Goal: Task Accomplishment & Management: Manage account settings

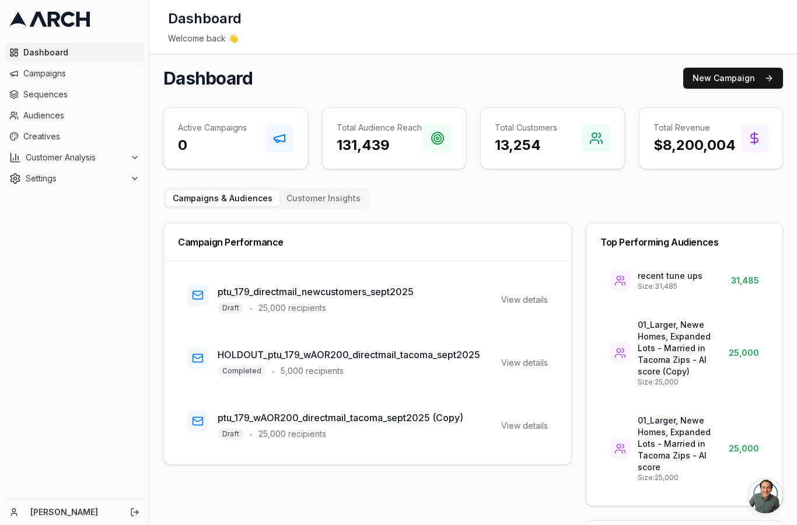
click at [55, 136] on span "Creatives" at bounding box center [81, 137] width 116 height 12
click at [34, 145] on link "Creatives" at bounding box center [74, 136] width 139 height 19
click at [52, 142] on span "Creatives" at bounding box center [81, 137] width 116 height 12
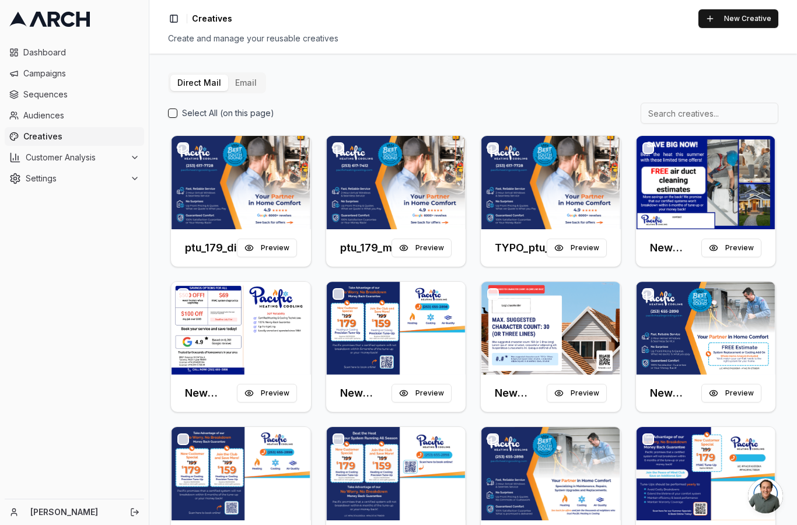
click at [430, 201] on img at bounding box center [396, 182] width 140 height 93
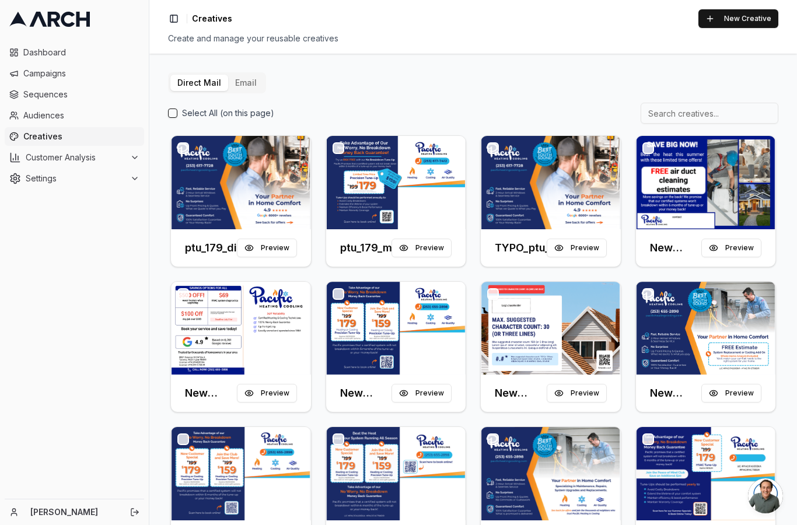
click at [405, 205] on img at bounding box center [396, 182] width 140 height 93
click at [376, 201] on img at bounding box center [396, 182] width 140 height 93
click at [417, 251] on button "Preview" at bounding box center [421, 248] width 60 height 19
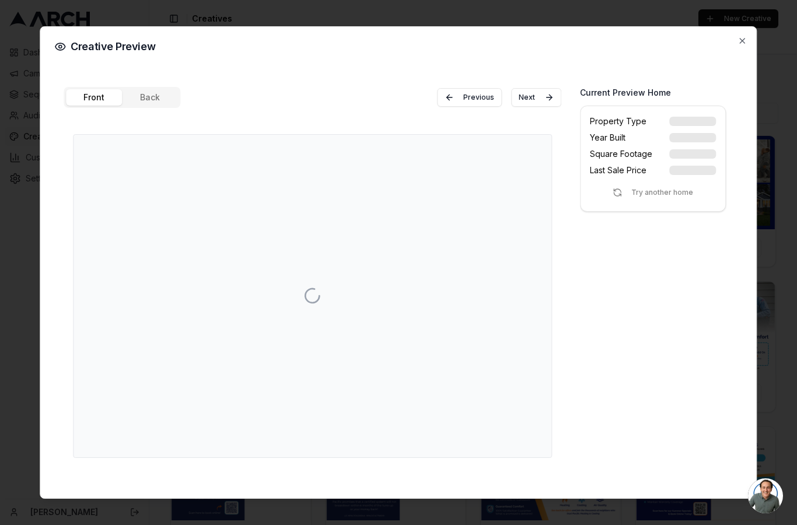
click at [732, 41] on h2 "Creative Preview" at bounding box center [398, 47] width 688 height 12
click at [747, 36] on icon "button" at bounding box center [742, 40] width 9 height 9
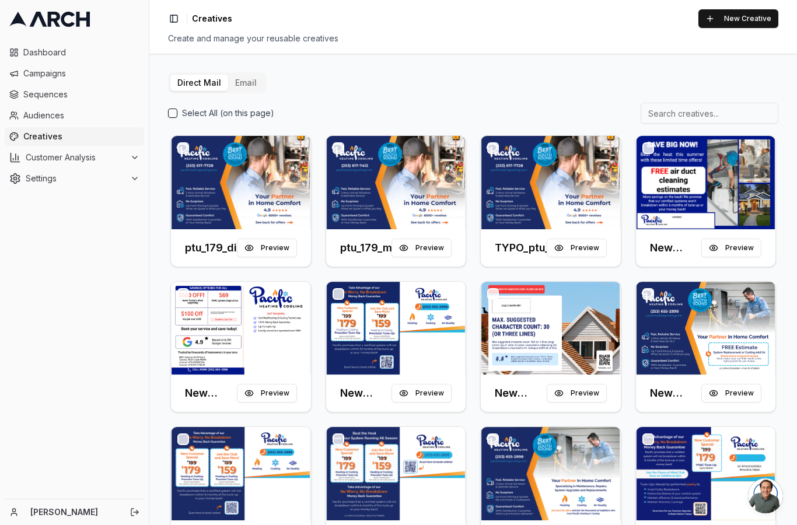
click at [399, 197] on img at bounding box center [396, 182] width 140 height 93
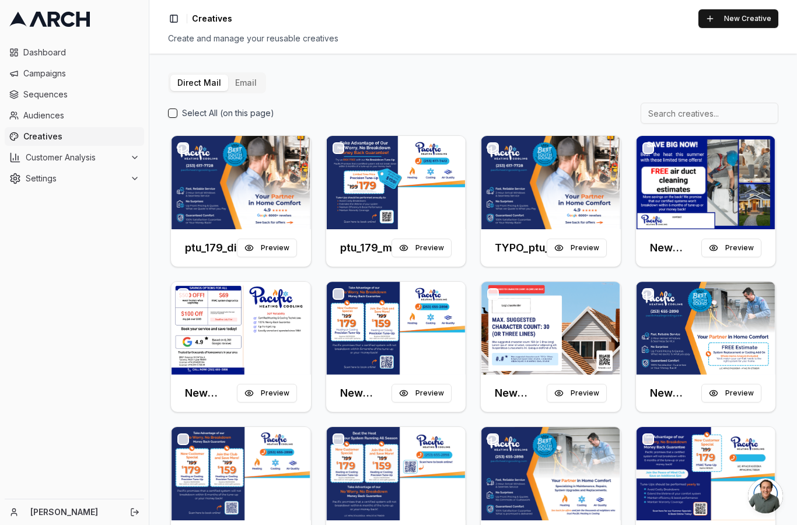
click at [386, 175] on img at bounding box center [396, 182] width 140 height 93
click at [332, 152] on button "button" at bounding box center [338, 148] width 12 height 12
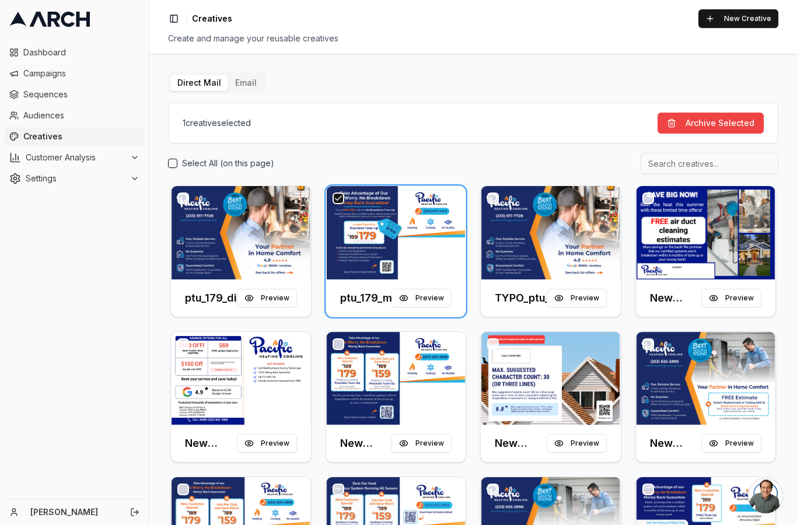
click at [379, 244] on img at bounding box center [396, 232] width 140 height 93
click at [342, 200] on button "button" at bounding box center [338, 198] width 12 height 12
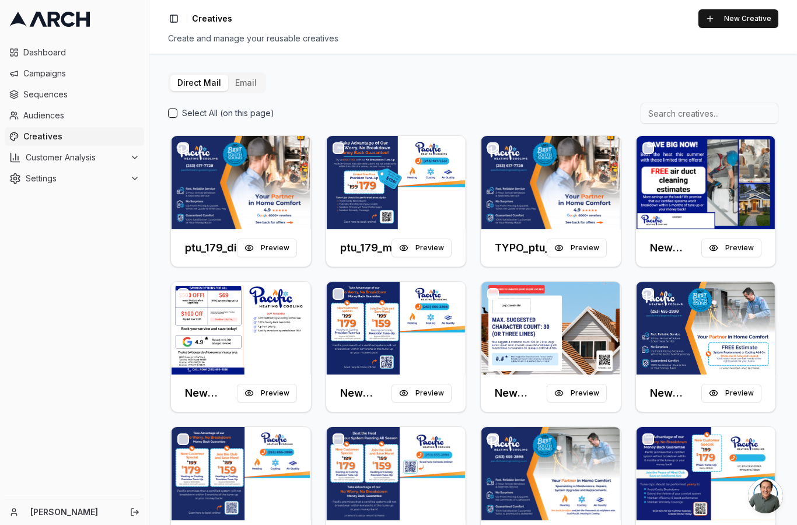
click at [394, 215] on img at bounding box center [396, 182] width 140 height 93
click at [402, 219] on img at bounding box center [396, 182] width 140 height 93
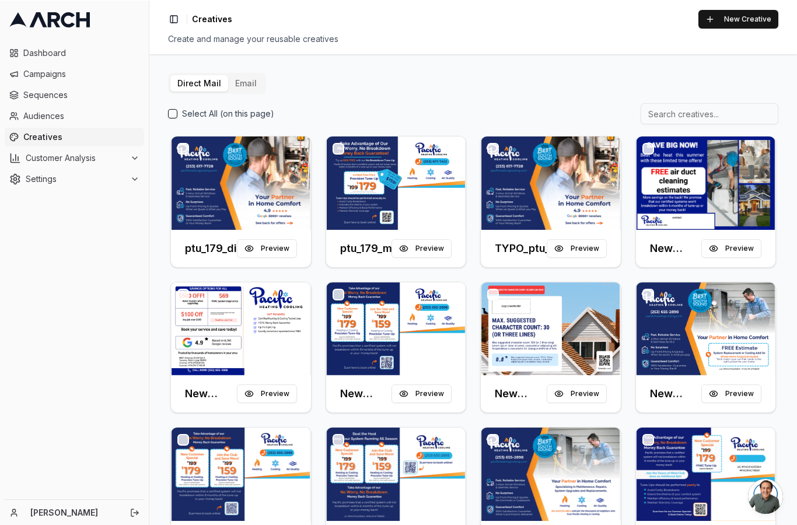
scroll to position [47, 0]
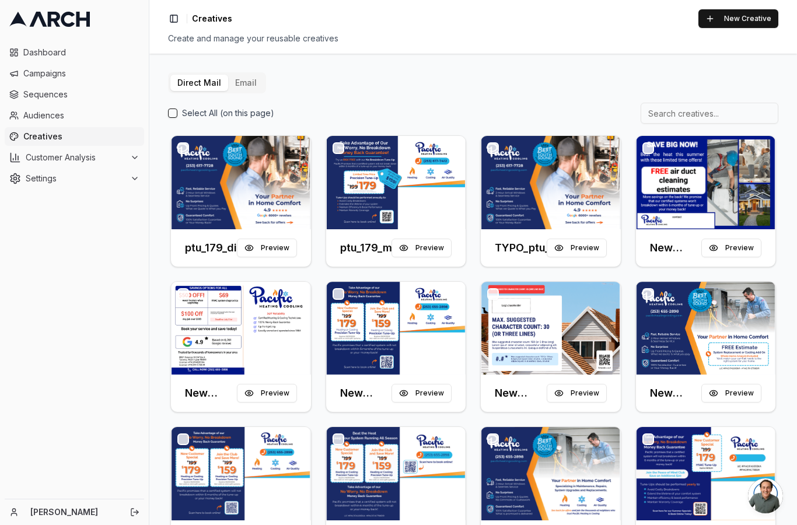
click at [406, 180] on img at bounding box center [396, 182] width 140 height 93
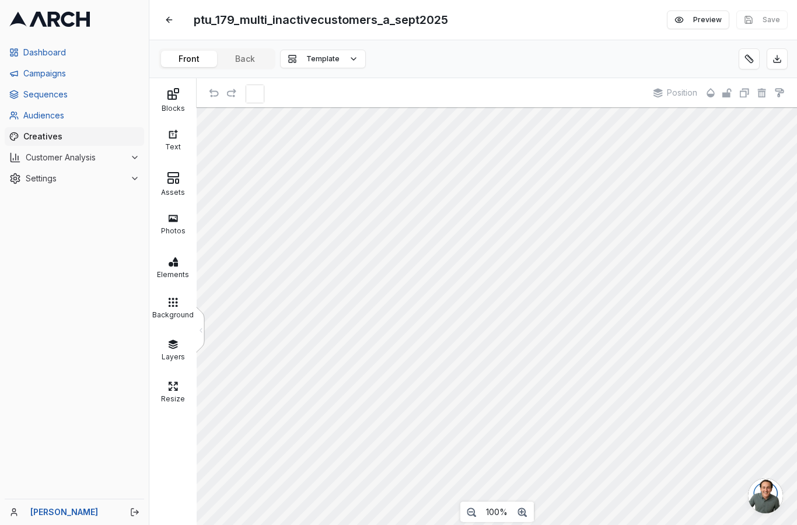
click at [180, 105] on div "Blocks" at bounding box center [172, 107] width 41 height 12
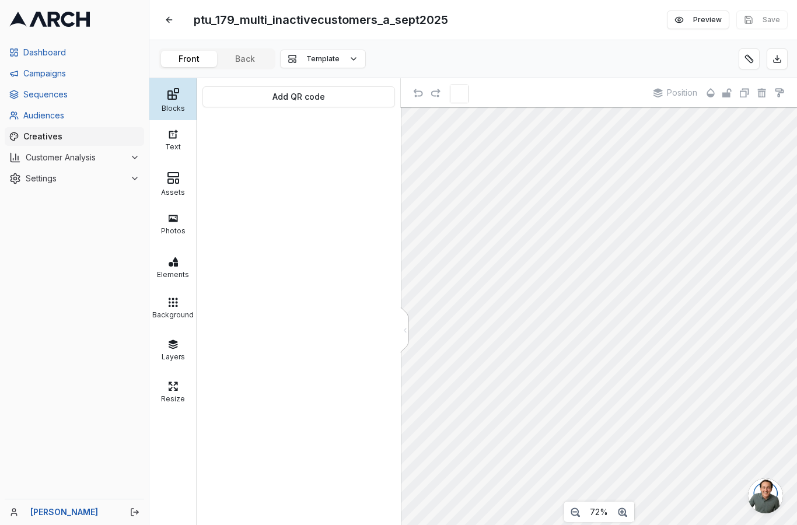
click at [47, 180] on span "Settings" at bounding box center [76, 179] width 100 height 12
click at [46, 186] on button "Settings" at bounding box center [74, 178] width 139 height 19
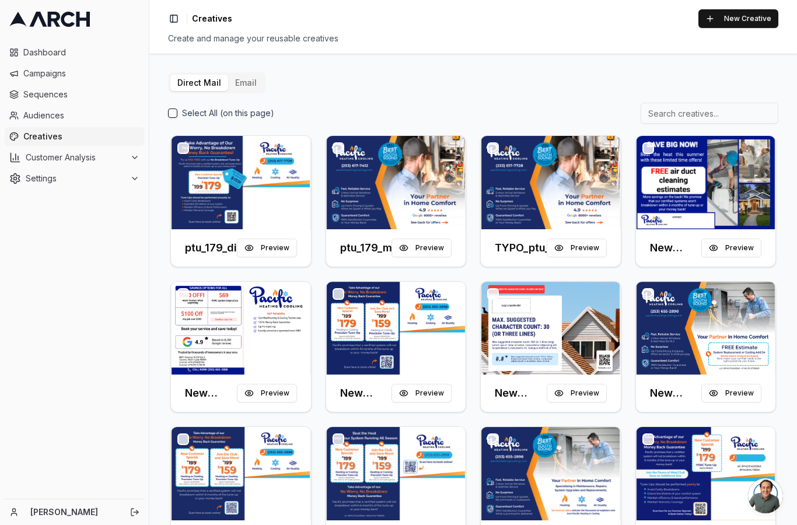
click at [250, 199] on img at bounding box center [241, 182] width 140 height 93
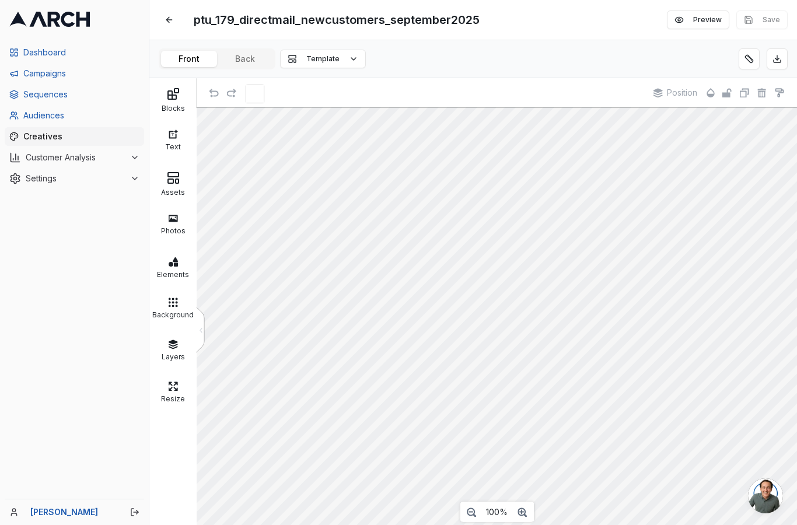
scroll to position [47, 0]
click at [174, 101] on div "Blocks" at bounding box center [172, 107] width 41 height 12
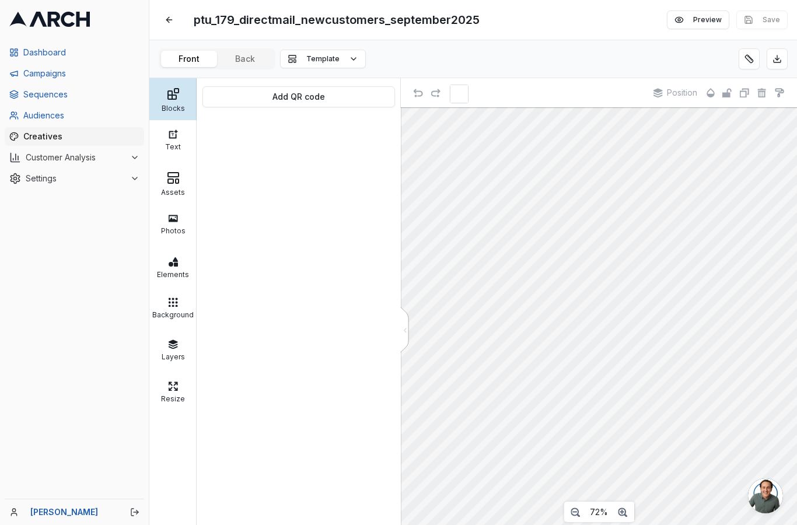
click at [299, 86] on button "Add QR code" at bounding box center [298, 96] width 192 height 21
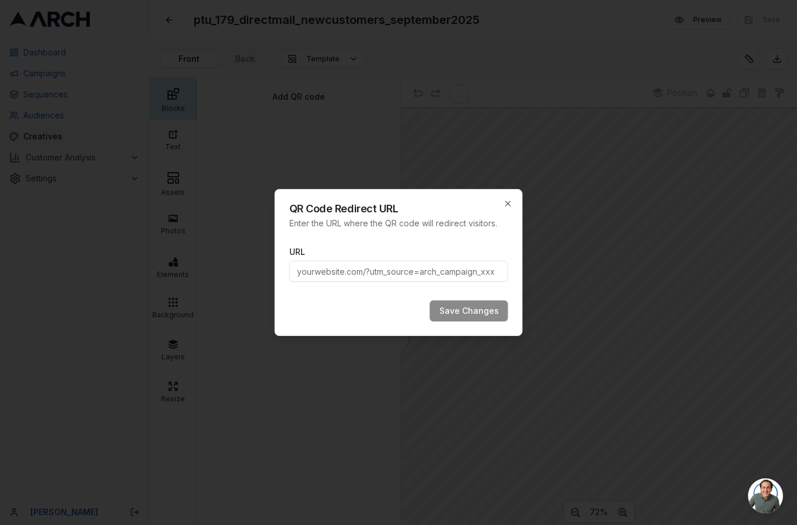
click at [370, 275] on input "URL" at bounding box center [398, 271] width 219 height 21
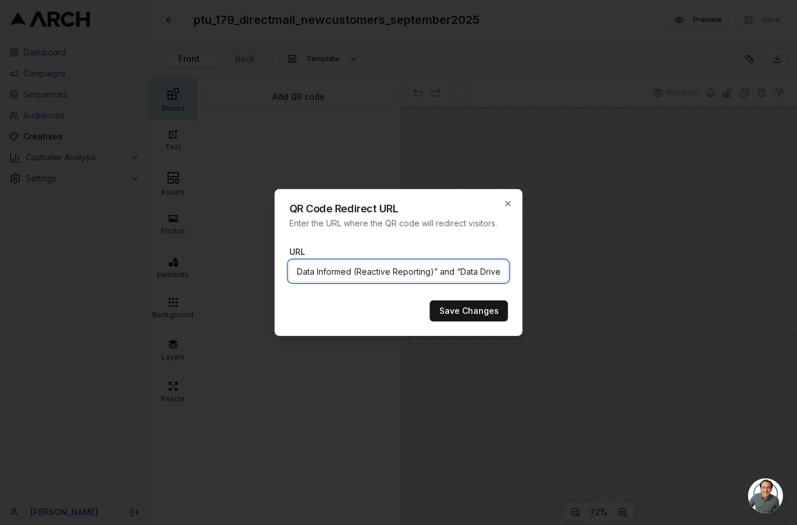
type input "Data Informed (Reactive Reporting)” and “Data Driven (Proactive Decision-Making…"
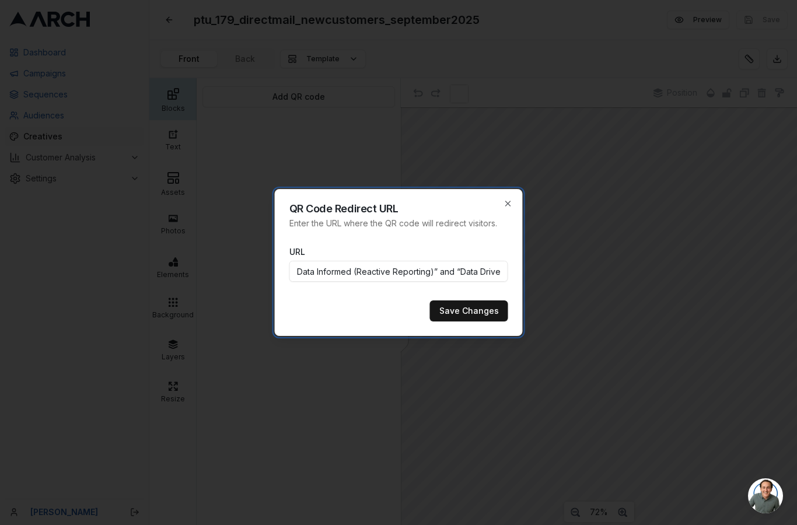
click at [444, 259] on div "URL Data Informed (Reactive Reporting)” and “Data Driven (Proactive Decision-Ma…" at bounding box center [398, 265] width 219 height 34
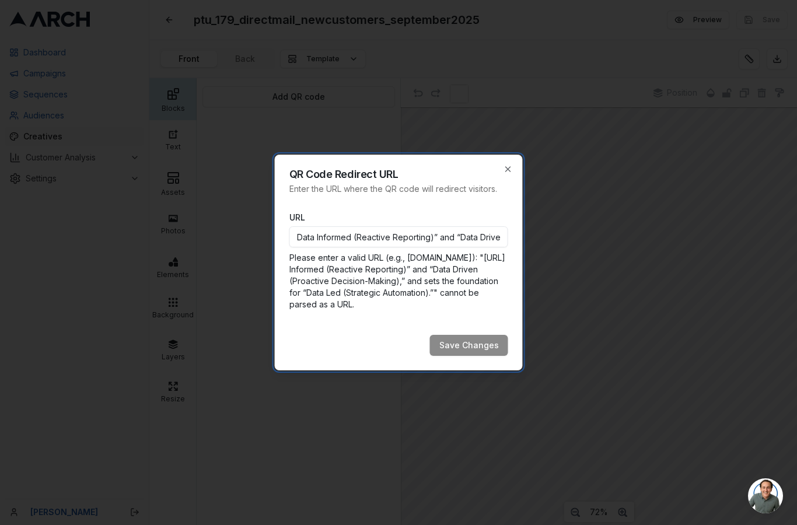
click at [445, 265] on p "Please enter a valid URL (e.g., example.com): "https://Data Informed (Reactive …" at bounding box center [398, 281] width 219 height 58
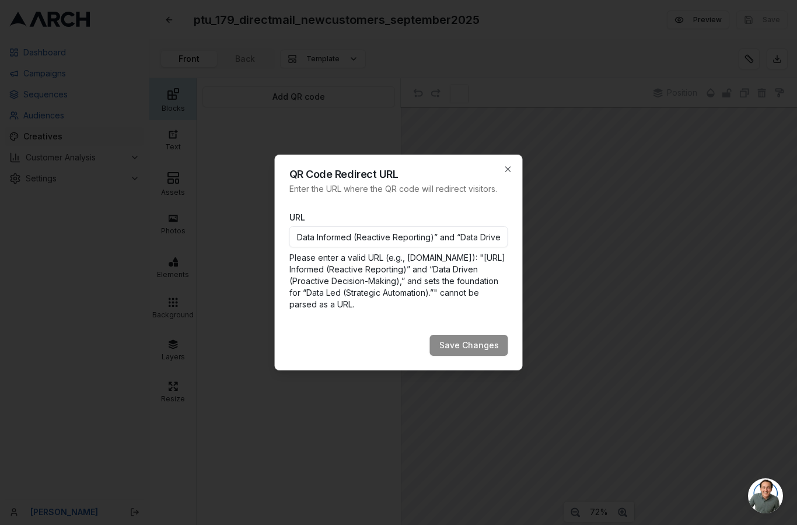
click at [454, 235] on input "Data Informed (Reactive Reporting)” and “Data Driven (Proactive Decision-Making…" at bounding box center [398, 236] width 219 height 21
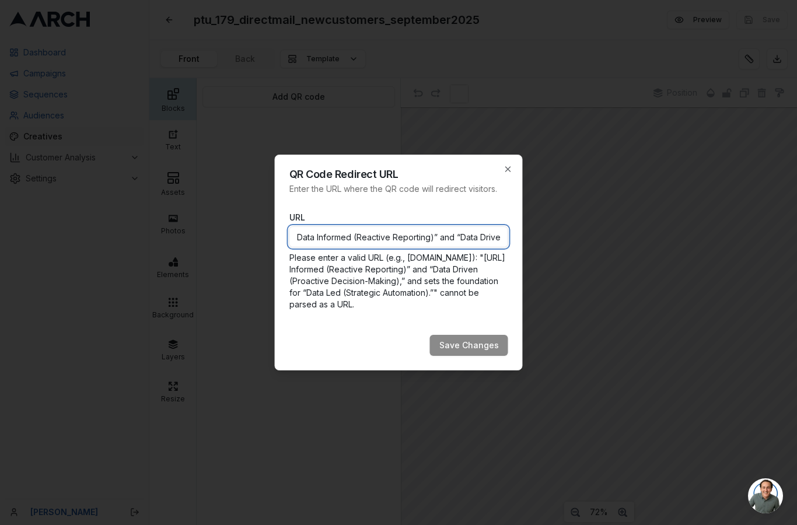
click at [454, 234] on input "Data Informed (Reactive Reporting)” and “Data Driven (Proactive Decision-Making…" at bounding box center [398, 236] width 219 height 21
click at [452, 236] on input "Data Informed (Reactive Reporting)” and “Data Driven (Proactive Decision-Making…" at bounding box center [398, 236] width 219 height 21
click at [415, 243] on input "Data Informed (Reactive Reporting)” and “Data Driven (Proactive Decision-Making…" at bounding box center [398, 236] width 219 height 21
click at [414, 242] on input "Data Informed (Reactive Reporting)” and “Data Driven (Proactive Decision-Making…" at bounding box center [398, 236] width 219 height 21
click at [414, 238] on input "Data Informed (Reactive Reporting)” and “Data Driven (Proactive Decision-Making…" at bounding box center [398, 236] width 219 height 21
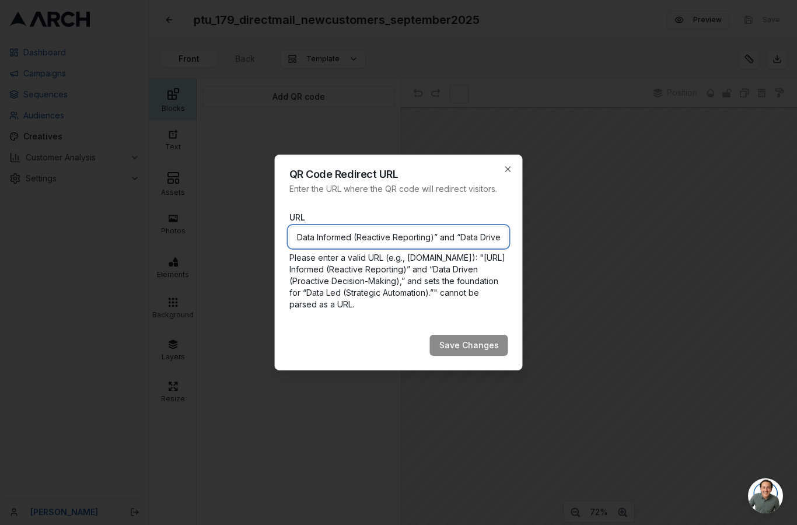
click at [414, 237] on input "Data Informed (Reactive Reporting)” and “Data Driven (Proactive Decision-Making…" at bounding box center [398, 236] width 219 height 21
click at [415, 244] on input "Data Informed (Reactive Reporting)” and “Data Driven (Proactive Decision-Making…" at bounding box center [398, 236] width 219 height 21
click at [394, 234] on input "URL" at bounding box center [398, 236] width 219 height 21
click at [396, 245] on input "URL" at bounding box center [398, 236] width 219 height 21
click at [367, 244] on input "URL" at bounding box center [398, 236] width 219 height 21
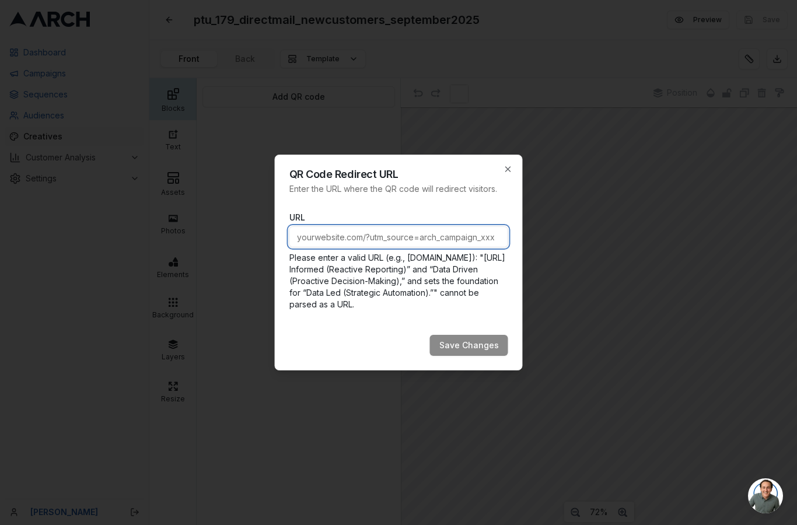
paste input "https://www.pacificheatingcooling.com/heating/heating-maintenance-179/?utm_sour…"
type input "https://www.pacificheatingcooling.com/heating/heating-maintenance-179/?utm_sour…"
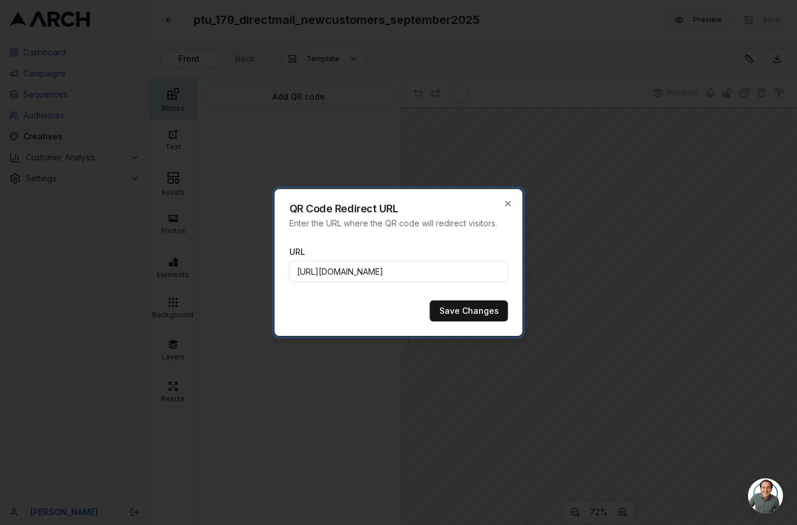
click at [472, 311] on button "Save Changes" at bounding box center [469, 310] width 78 height 21
click at [468, 318] on button "Save Changes" at bounding box center [469, 310] width 78 height 21
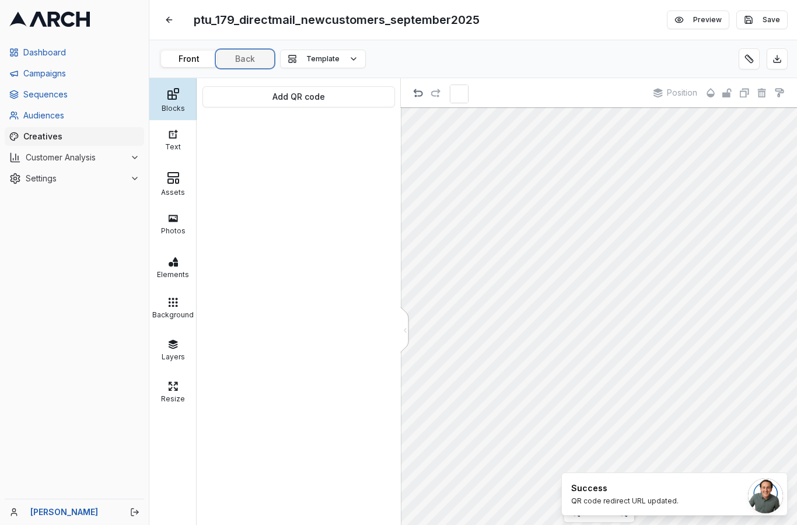
click at [247, 16] on div "ptu_179_directmail_newcustomers_september2025 Edit Preview Save Front Back Temp…" at bounding box center [472, 262] width 647 height 525
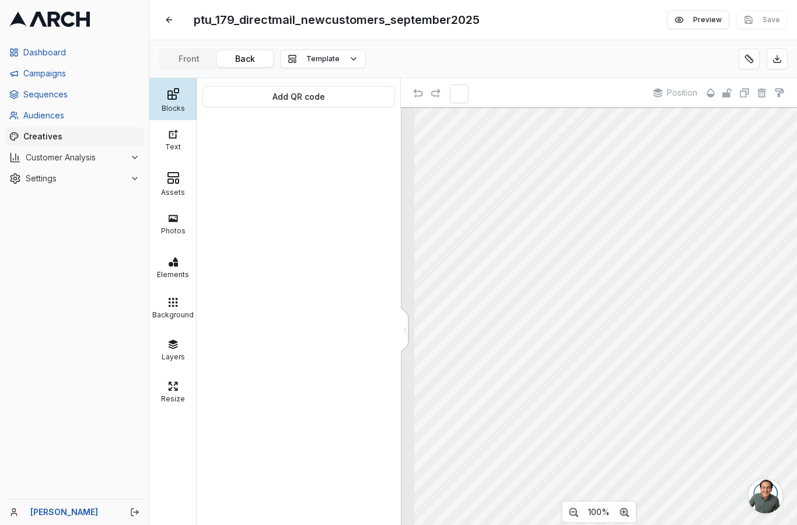
scroll to position [0, 72]
click at [767, 509] on span "Open chat" at bounding box center [765, 495] width 35 height 35
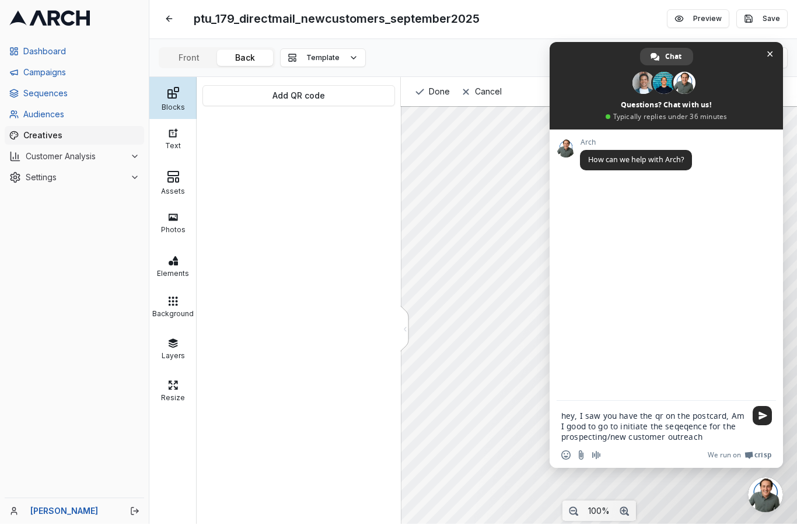
click at [676, 426] on textarea "hey, I saw you have the qr on the postcard, Am I good to go to initiate the seq…" at bounding box center [653, 427] width 184 height 31
type textarea "hey, I saw you have the qr on the postcard, Am I good to go to initiate the seq…"
click at [757, 419] on span "Send" at bounding box center [761, 416] width 19 height 19
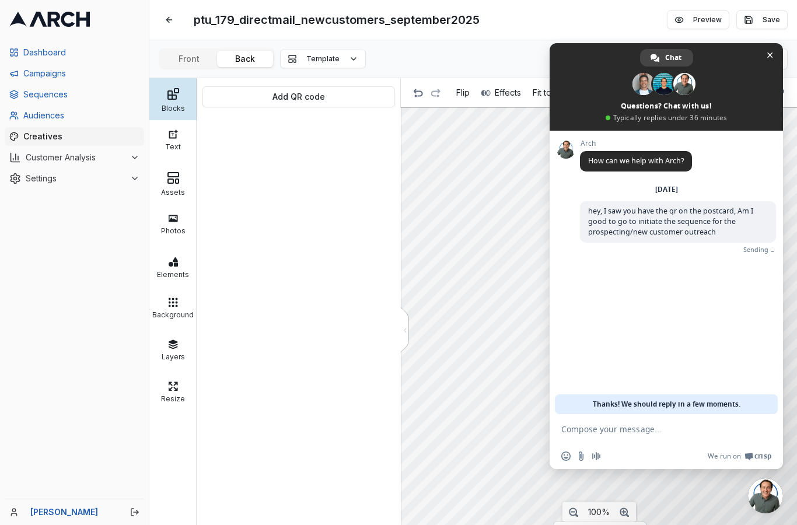
scroll to position [0, 0]
click at [771, 52] on span "Close chat" at bounding box center [770, 55] width 6 height 6
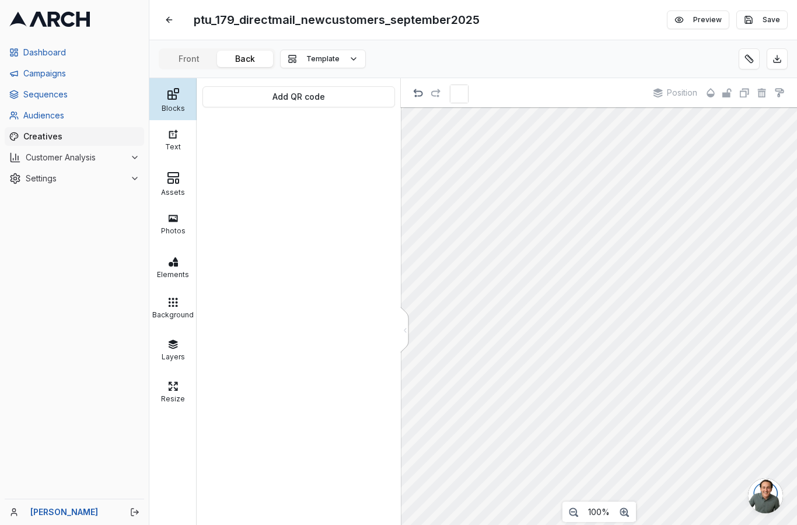
scroll to position [0, 134]
click at [767, 15] on button "Save" at bounding box center [761, 19] width 51 height 19
click at [397, 358] on div "Add QR code" at bounding box center [299, 301] width 204 height 447
click at [176, 145] on div "Text" at bounding box center [172, 145] width 41 height 12
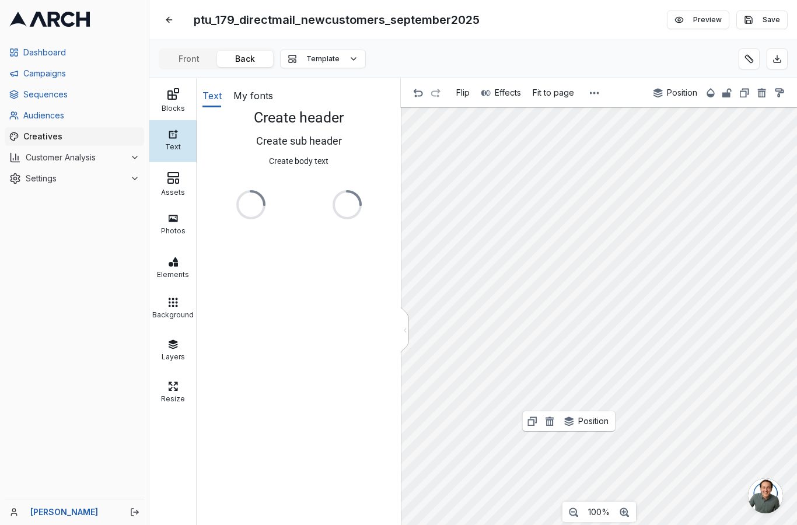
click at [175, 100] on icon at bounding box center [173, 94] width 14 height 14
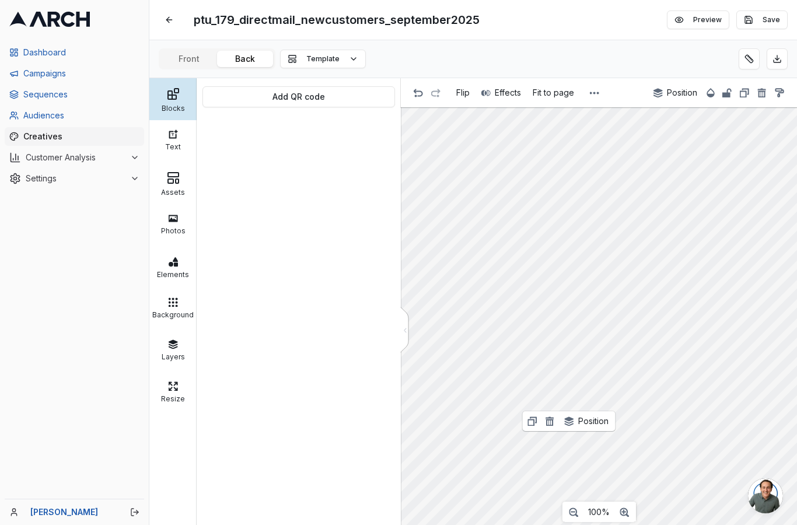
click at [393, 356] on div "Add QR code" at bounding box center [299, 301] width 204 height 447
click at [401, 353] on icon at bounding box center [405, 329] width 8 height 45
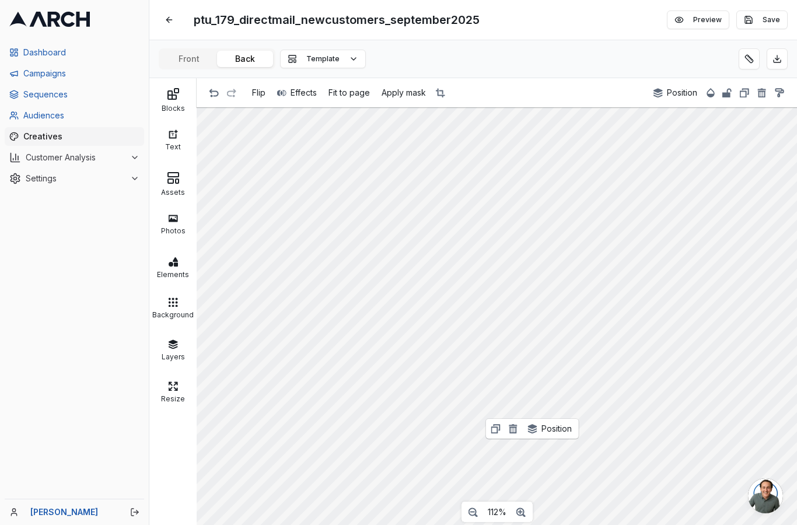
scroll to position [47, 0]
click at [748, 48] on button at bounding box center [748, 58] width 21 height 21
click at [766, 26] on button "Save" at bounding box center [761, 19] width 51 height 19
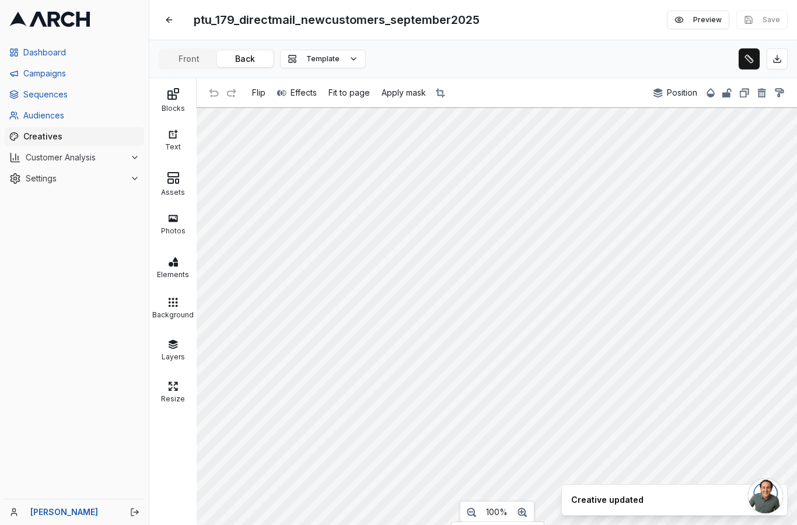
click at [50, 90] on span "Sequences" at bounding box center [81, 95] width 116 height 12
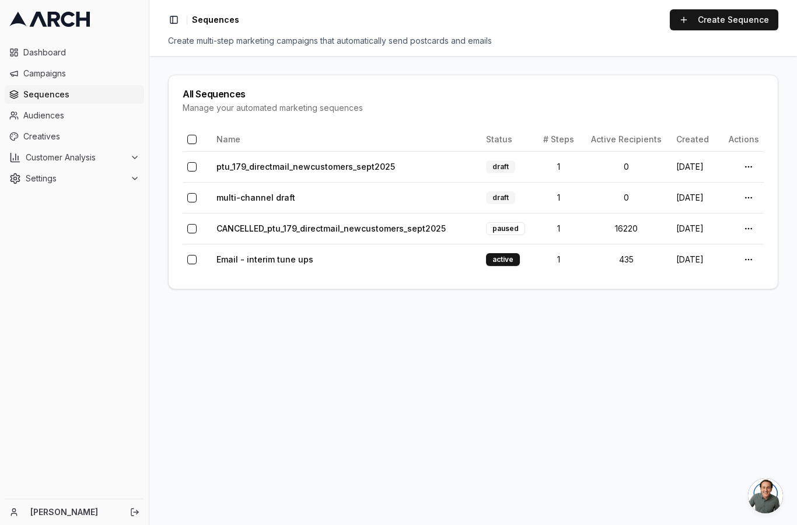
click at [412, 232] on link "CANCELLED_ptu_179_directmail_newcustomers_sept2025" at bounding box center [330, 228] width 229 height 10
click at [388, 227] on link "CANCELLED_ptu_179_directmail_newcustomers_sept2025" at bounding box center [330, 228] width 229 height 10
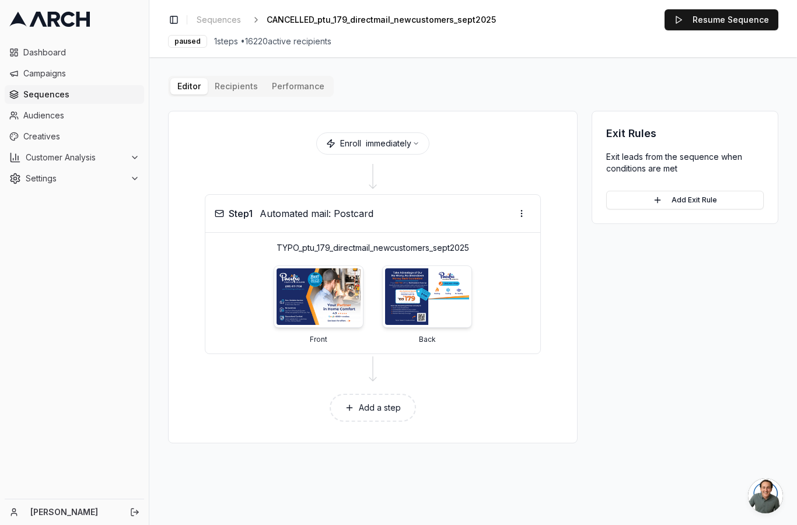
click at [241, 87] on div "Editor Recipients Performance Enroll immediately Step 1 Automated mail: Postcar…" at bounding box center [473, 259] width 610 height 367
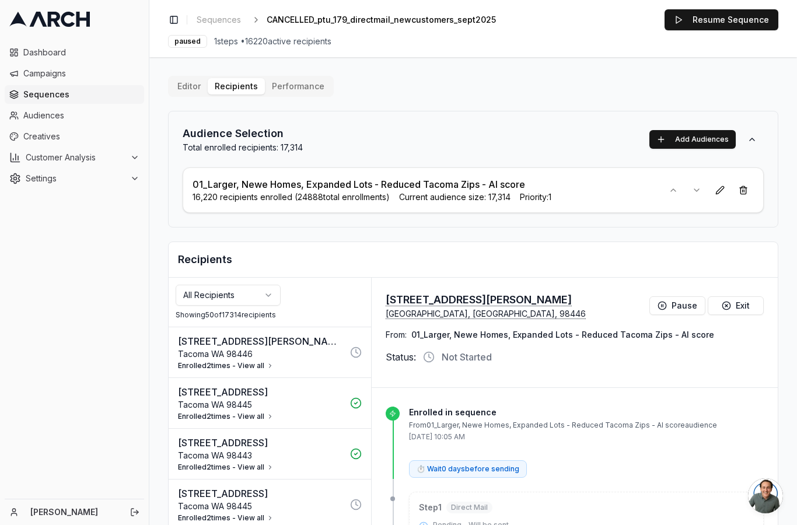
click at [190, 85] on button "Editor" at bounding box center [188, 86] width 37 height 16
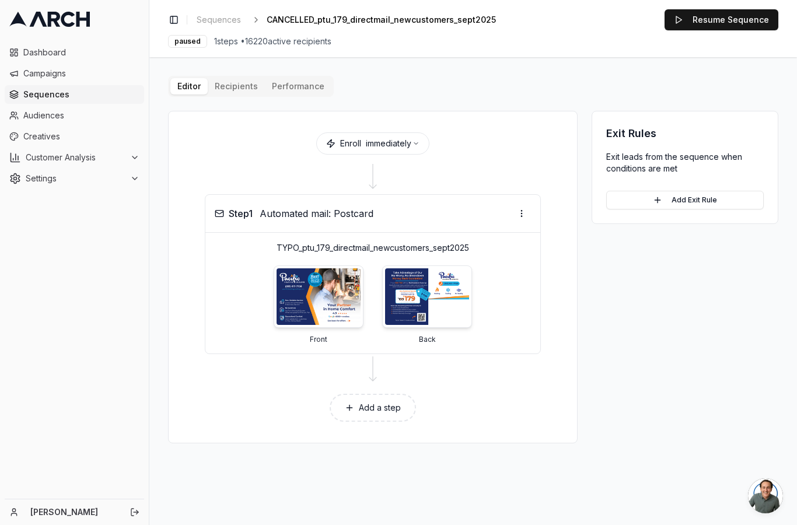
click at [335, 314] on img at bounding box center [318, 296] width 84 height 57
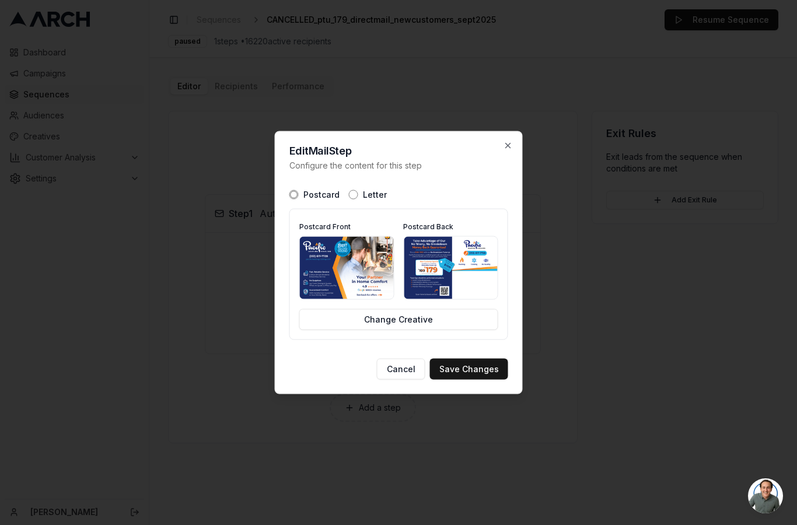
click at [460, 281] on img at bounding box center [451, 268] width 94 height 62
click at [349, 272] on img at bounding box center [347, 268] width 94 height 62
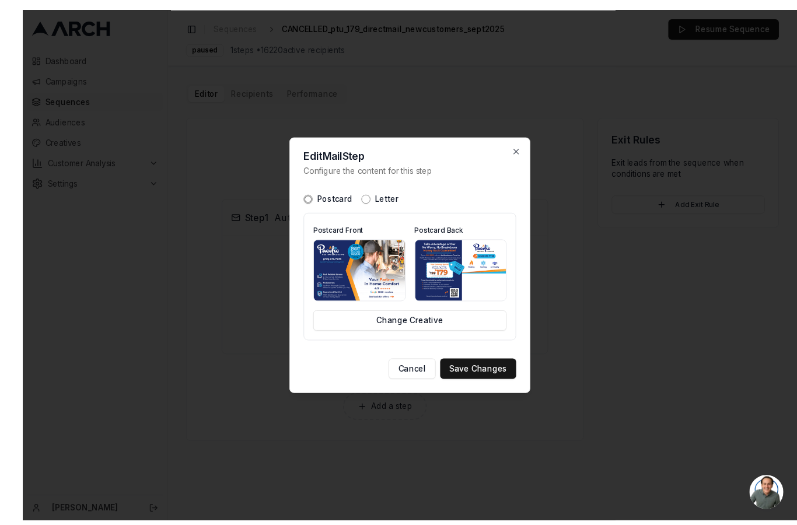
scroll to position [8, 0]
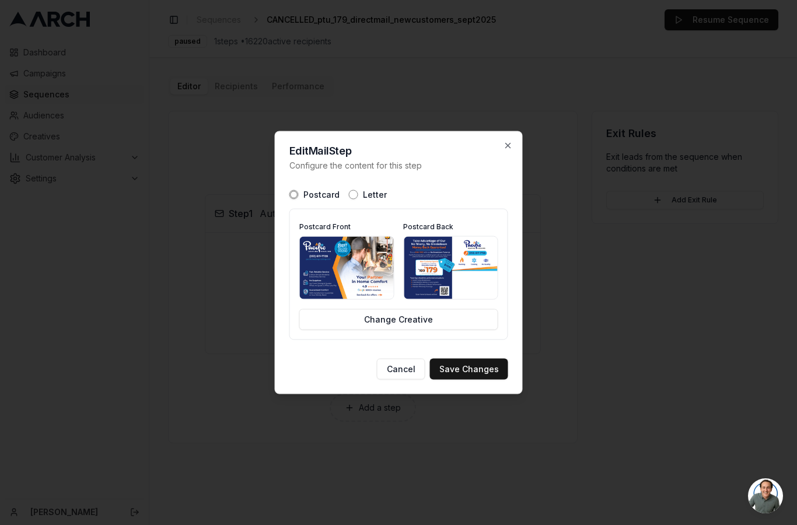
click at [504, 149] on icon "button" at bounding box center [507, 145] width 9 height 9
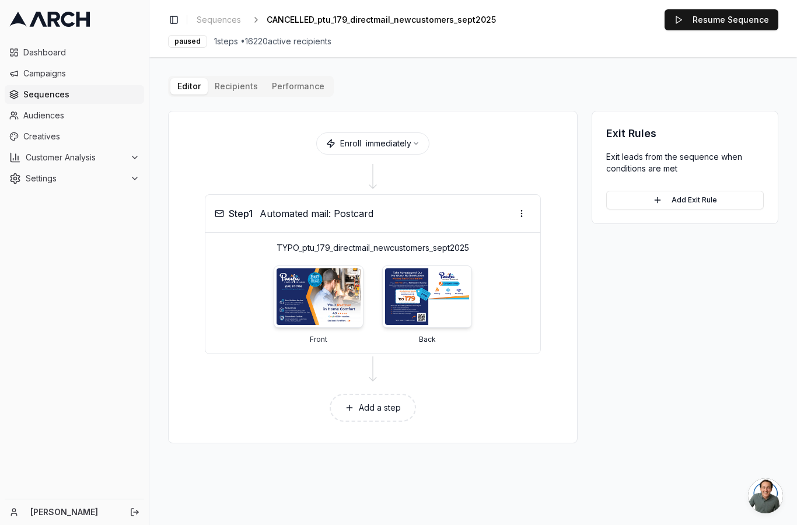
click at [235, 85] on button "Recipients" at bounding box center [236, 86] width 57 height 16
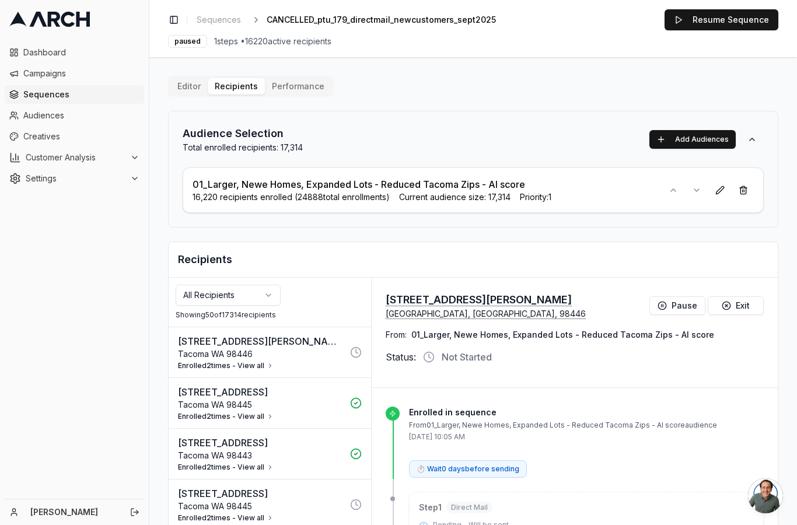
click at [301, 93] on button "Performance" at bounding box center [298, 86] width 66 height 16
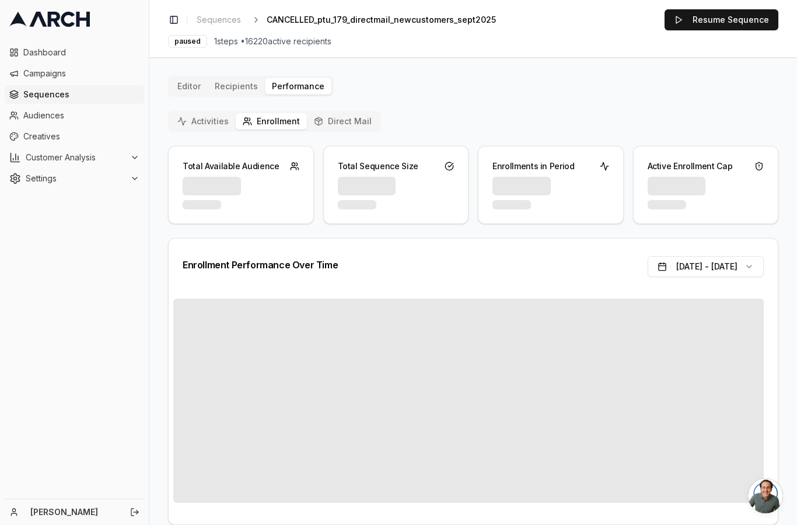
click at [768, 499] on span "Open chat" at bounding box center [765, 495] width 35 height 35
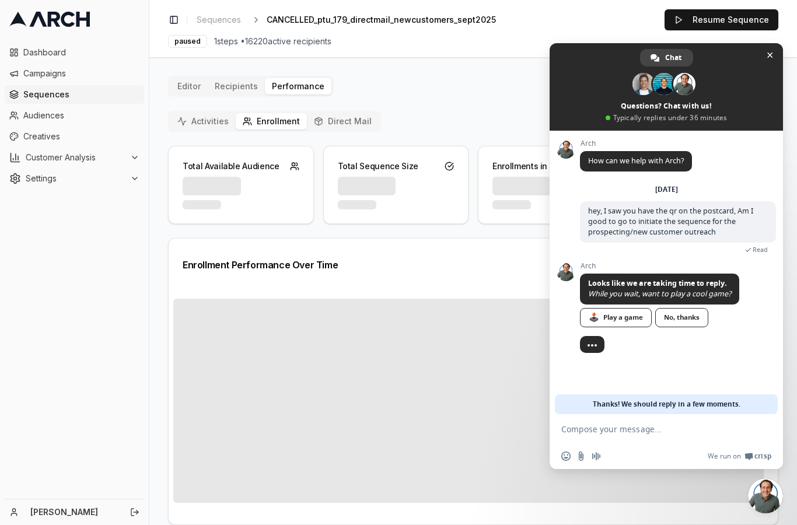
scroll to position [8, 0]
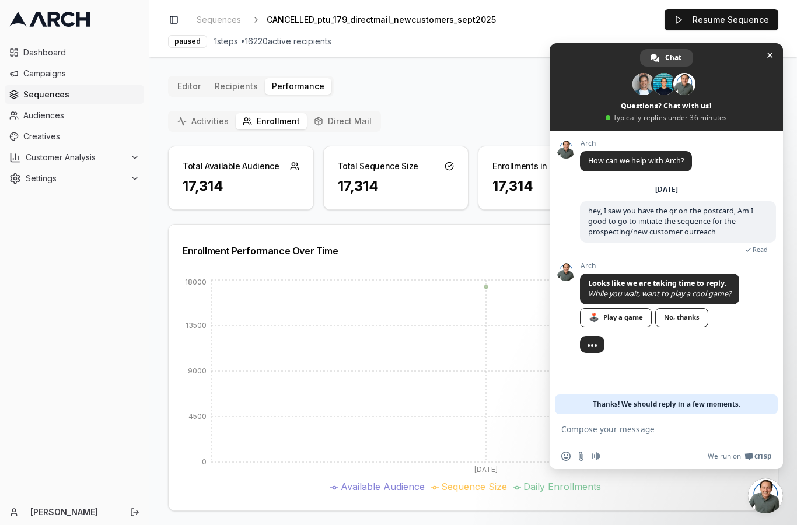
click at [760, 59] on span at bounding box center [665, 86] width 233 height 87
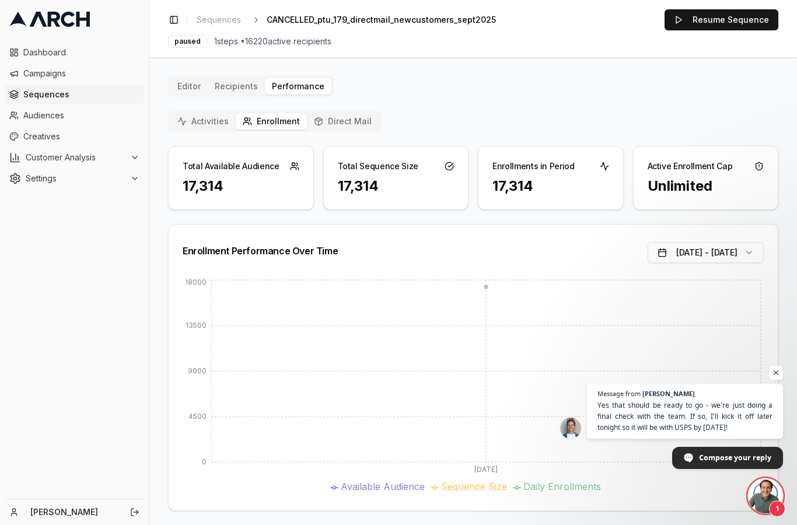
click at [665, 416] on span "Yes that should be ready to go - we're just doing a final check with the team. …" at bounding box center [684, 416] width 175 height 33
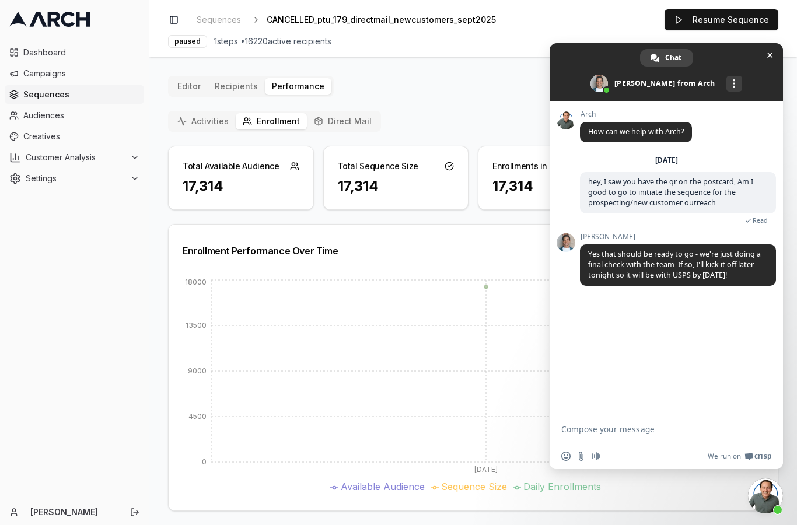
scroll to position [21, 0]
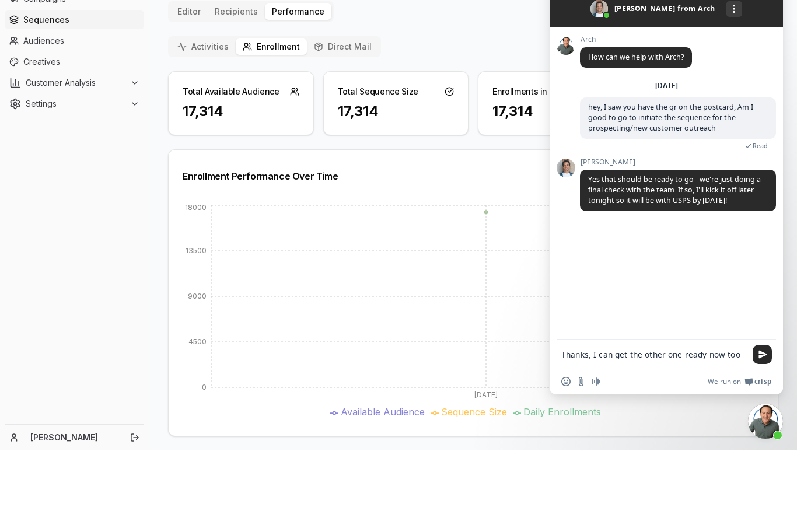
type textarea "Thanks, I can get the other one ready now too"
click at [760, 425] on span "Send" at bounding box center [762, 429] width 9 height 9
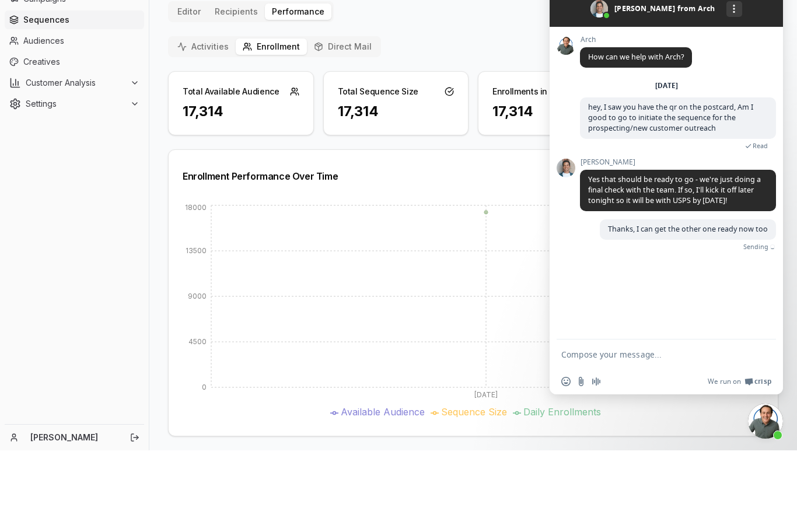
scroll to position [47, 0]
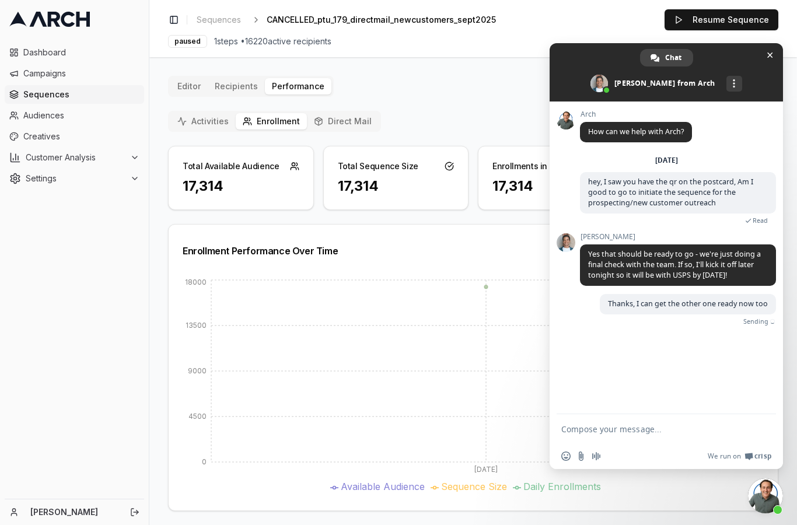
click at [96, 350] on div "Dashboard Campaigns Sequences Audiences Creatives Customer Analysis Settings" at bounding box center [74, 268] width 149 height 460
click at [773, 52] on span "Close chat" at bounding box center [770, 55] width 12 height 12
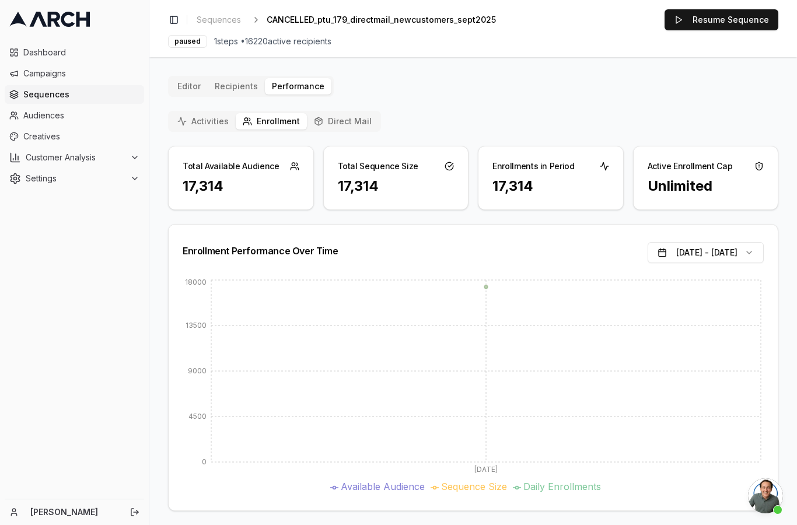
click at [45, 96] on span "Sequences" at bounding box center [81, 95] width 116 height 12
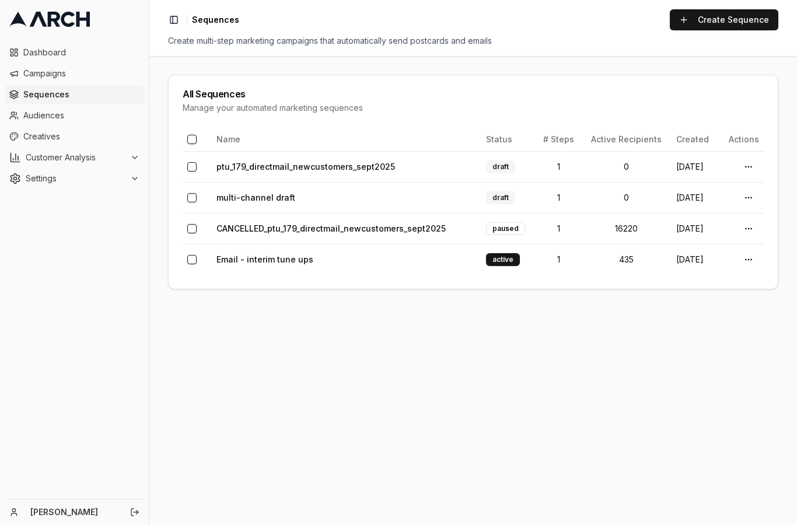
click at [245, 198] on link "multi-channel draft" at bounding box center [255, 197] width 79 height 10
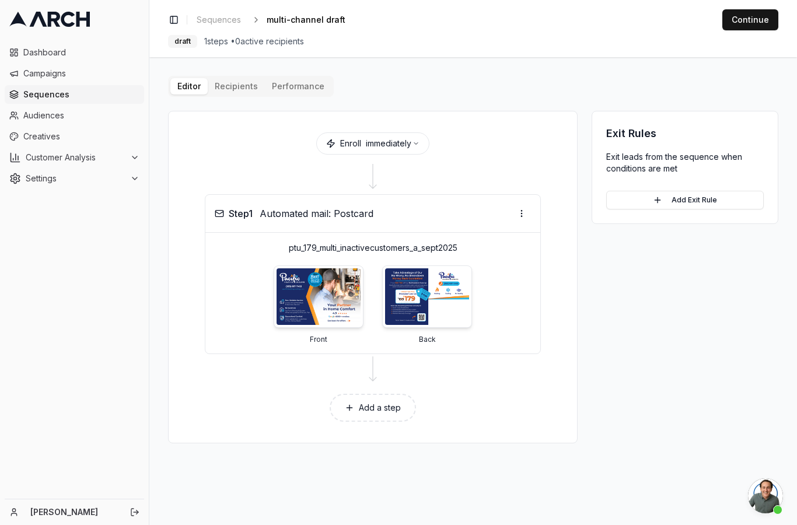
click at [58, 99] on span "Sequences" at bounding box center [81, 95] width 116 height 12
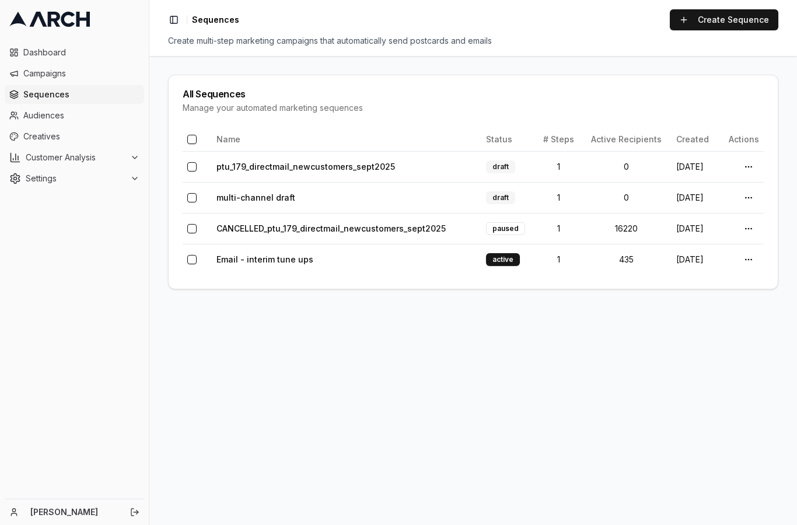
click at [251, 193] on link "multi-channel draft" at bounding box center [255, 197] width 79 height 10
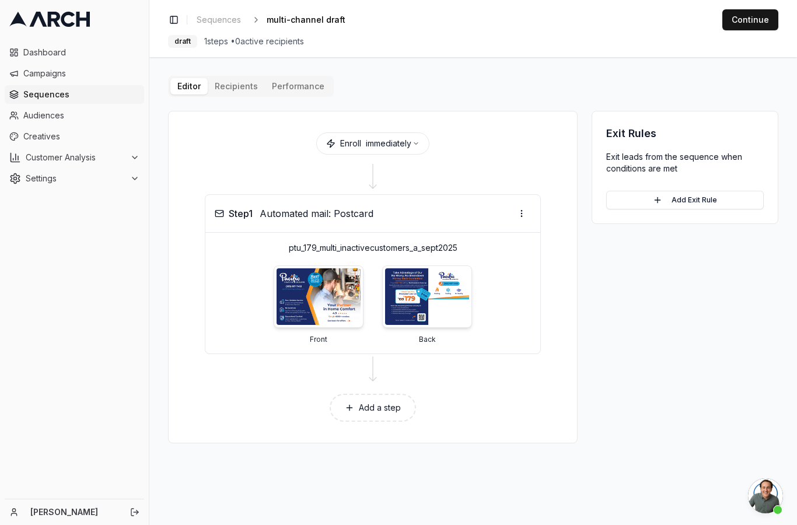
click at [359, 311] on img at bounding box center [318, 296] width 84 height 57
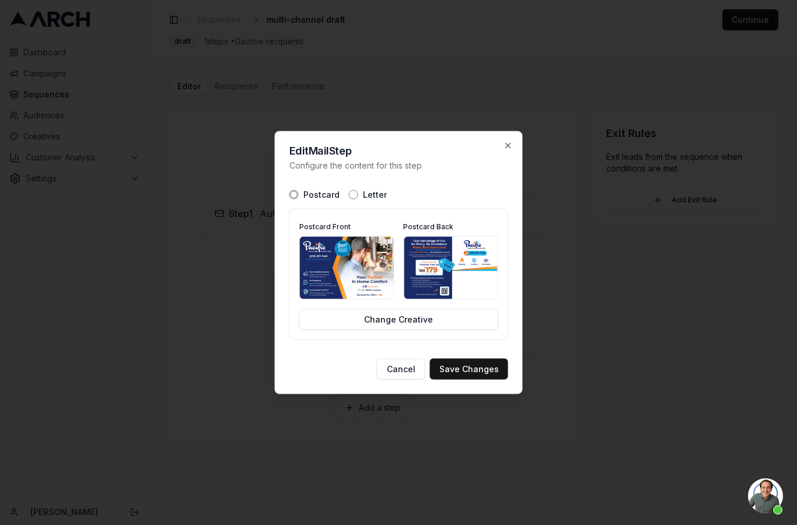
click at [509, 135] on div "Edit Mail Step Configure the content for this step Postcard Letter Postcard Fro…" at bounding box center [399, 262] width 248 height 263
click at [503, 149] on icon "button" at bounding box center [507, 145] width 9 height 9
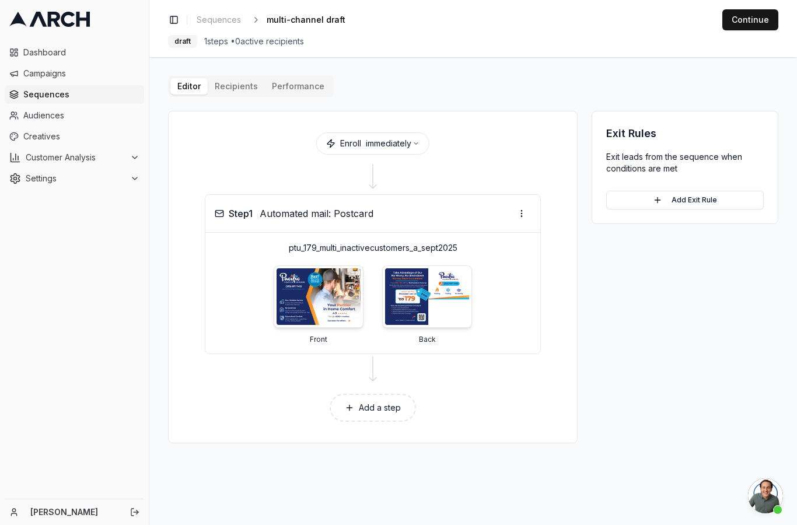
click at [57, 139] on span "Creatives" at bounding box center [81, 137] width 116 height 12
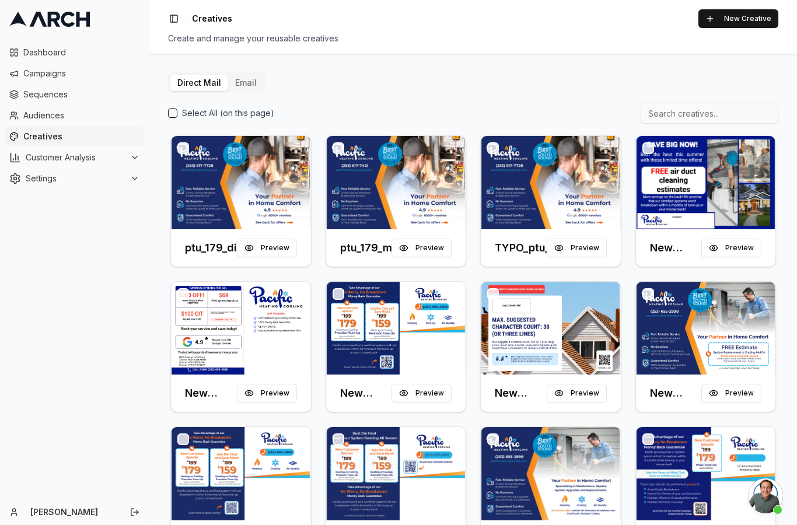
click at [217, 239] on div "ptu_179_directmail_newcustomers_september2025 Preview" at bounding box center [241, 248] width 112 height 19
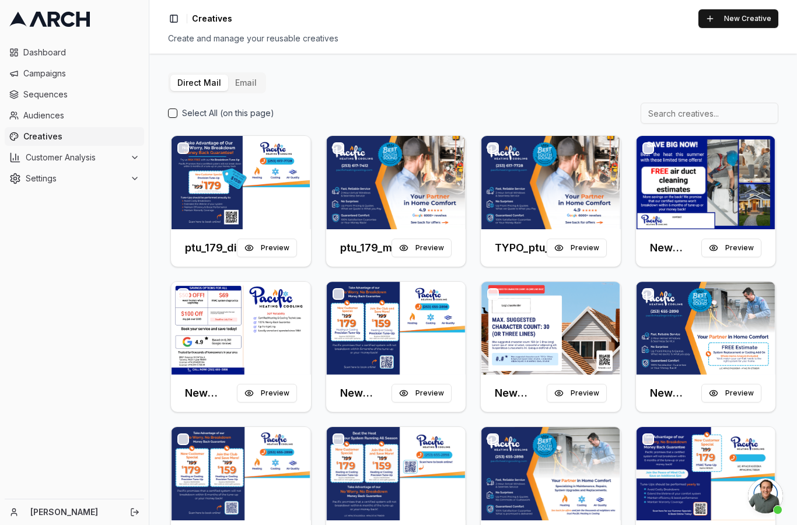
click at [268, 199] on img at bounding box center [241, 182] width 140 height 93
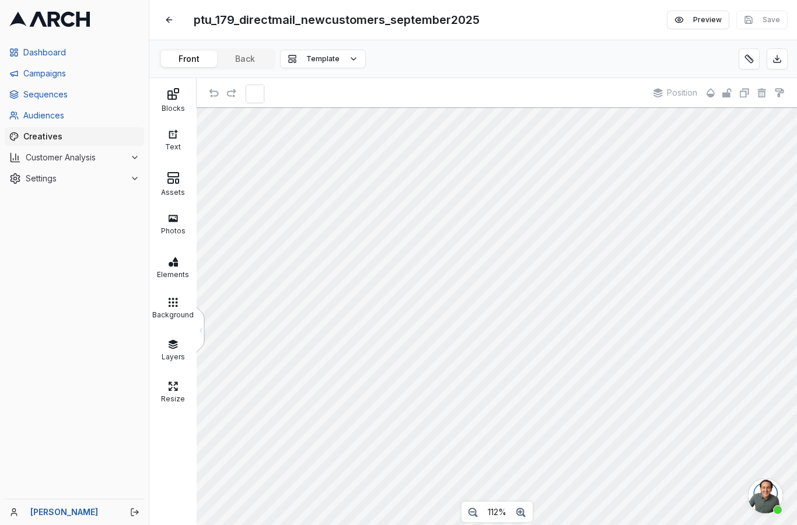
scroll to position [47, 0]
click at [253, 51] on button "Back" at bounding box center [245, 59] width 56 height 16
click at [768, 497] on span "Open chat" at bounding box center [765, 495] width 35 height 35
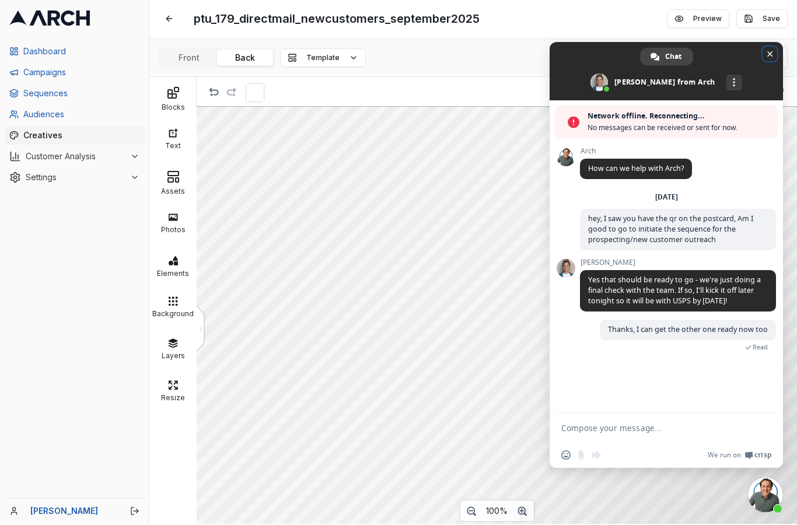
click at [764, 56] on span "Close chat" at bounding box center [770, 55] width 12 height 12
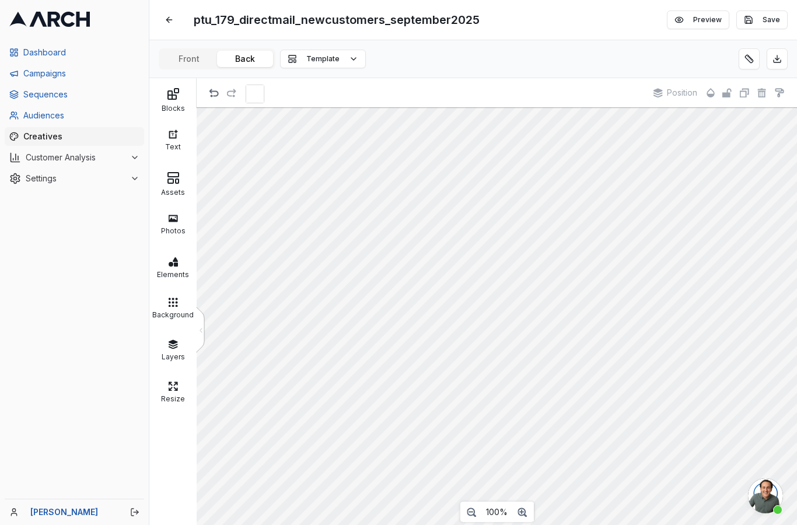
click at [174, 101] on div "Blocks" at bounding box center [172, 107] width 41 height 12
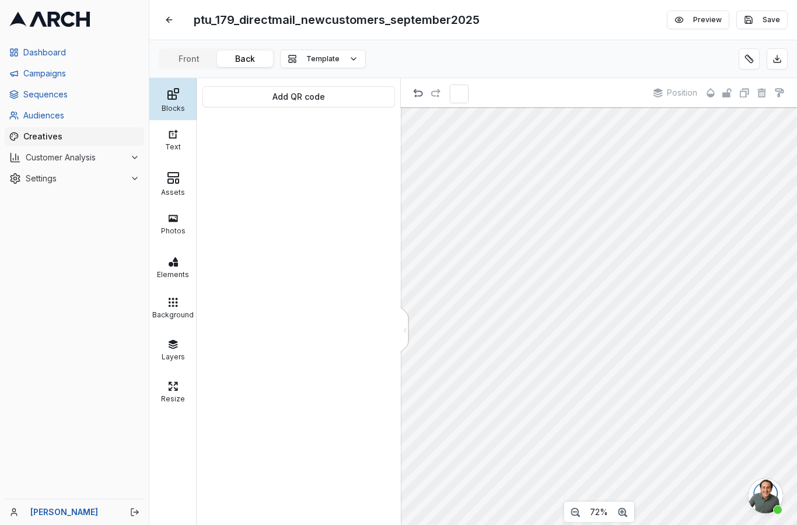
click at [302, 86] on button "Add QR code" at bounding box center [298, 96] width 192 height 21
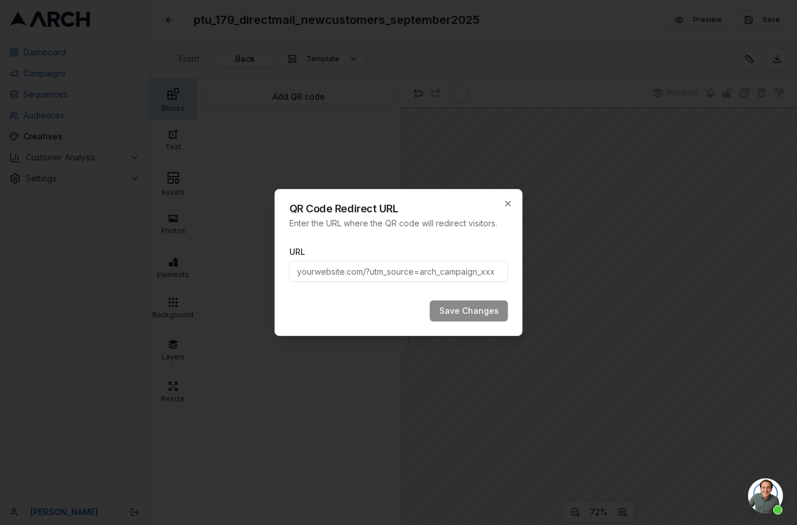
type input "V"
type input "https://www.pacificheatingcooling.com/heating/heating-maintenance-179/?utm_sour…"
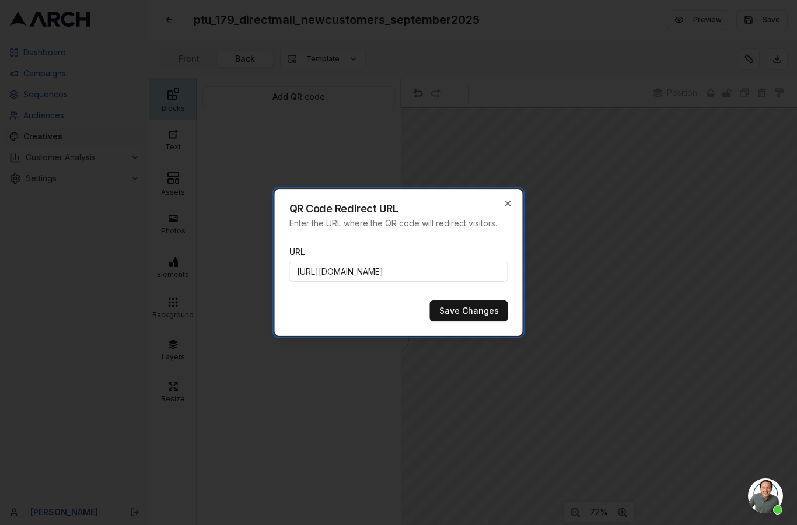
click at [475, 304] on button "Save Changes" at bounding box center [469, 310] width 78 height 21
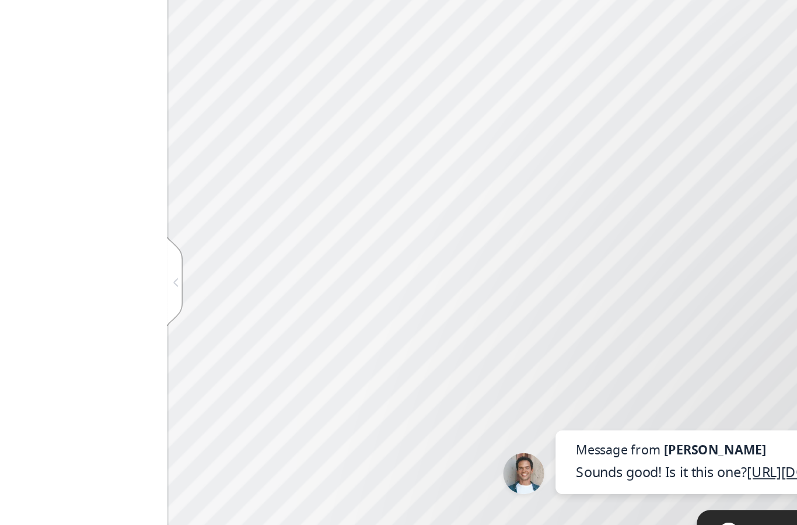
click at [610, 422] on span "Sounds good! Is it this one? https://app.getarch.com/sequences/b2823872-5b62-48…" at bounding box center [691, 427] width 162 height 11
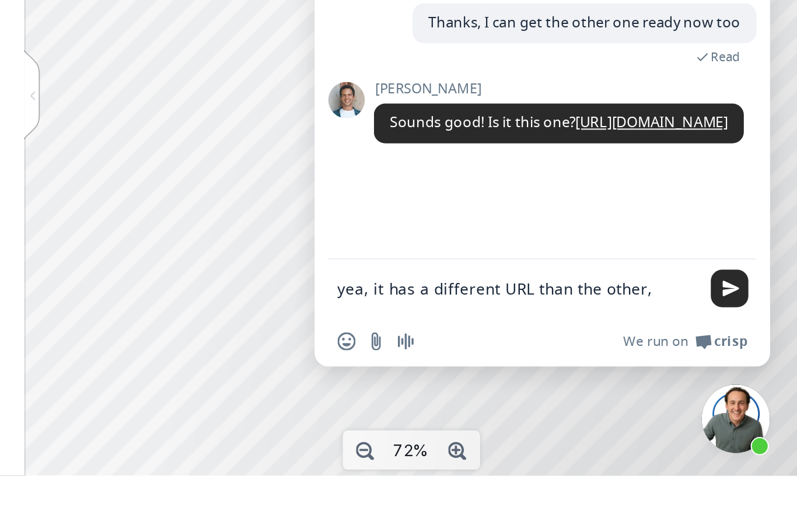
scroll to position [5, 0]
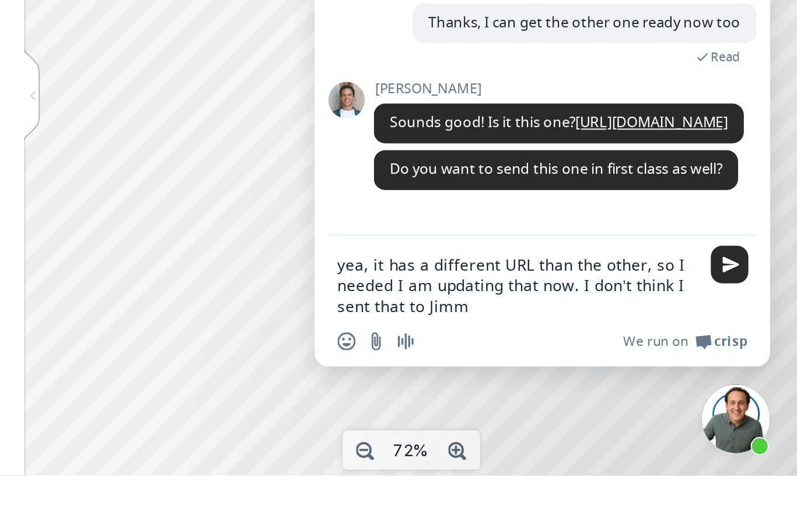
type textarea "yea, it has a different URL than the other, so I needed I am updating that now.…"
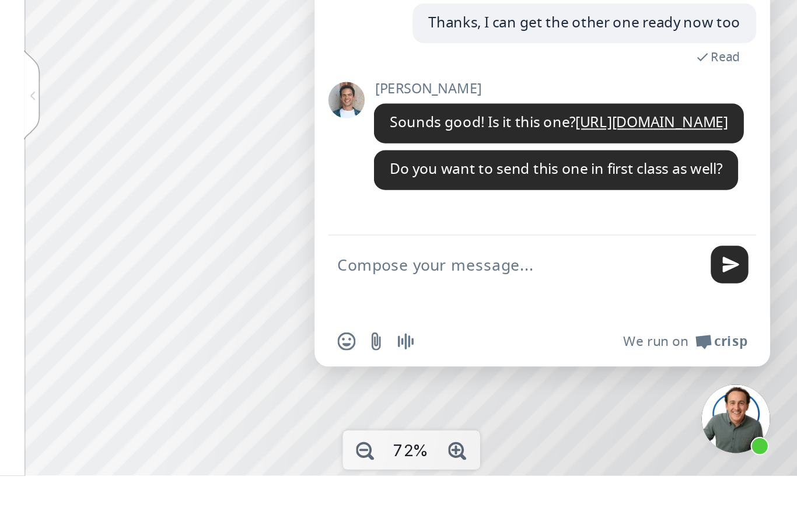
scroll to position [70, 0]
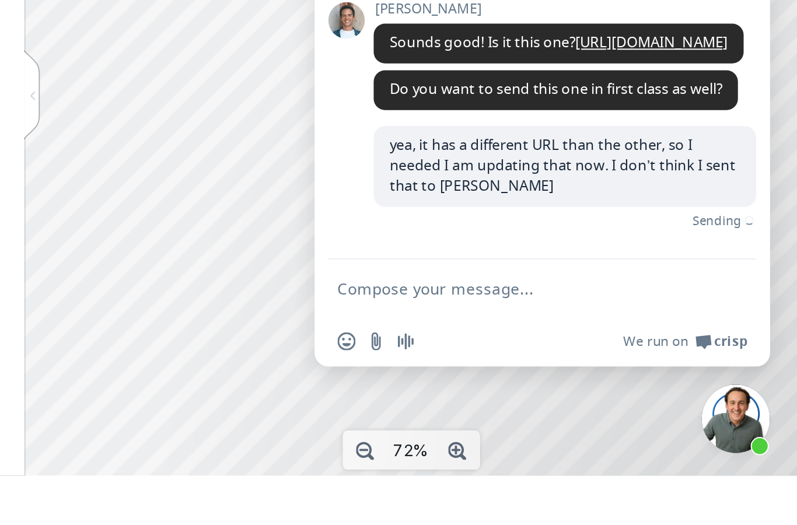
type textarea "a"
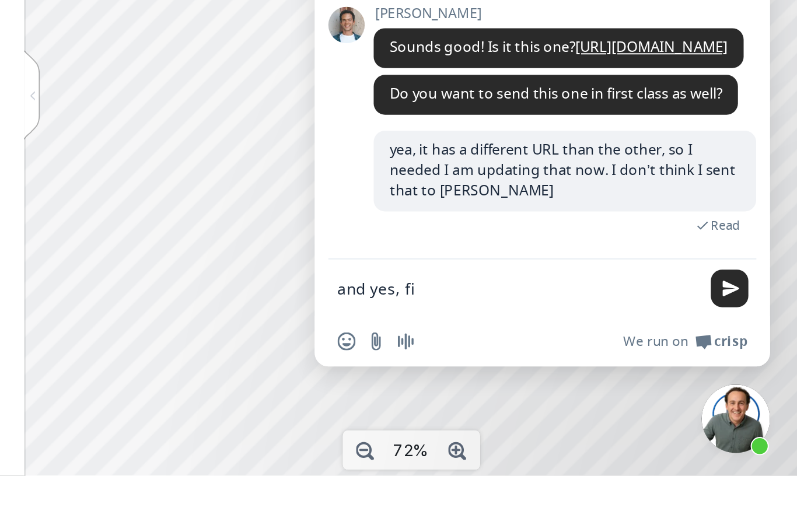
scroll to position [57, 0]
type textarea "and yes, first class"
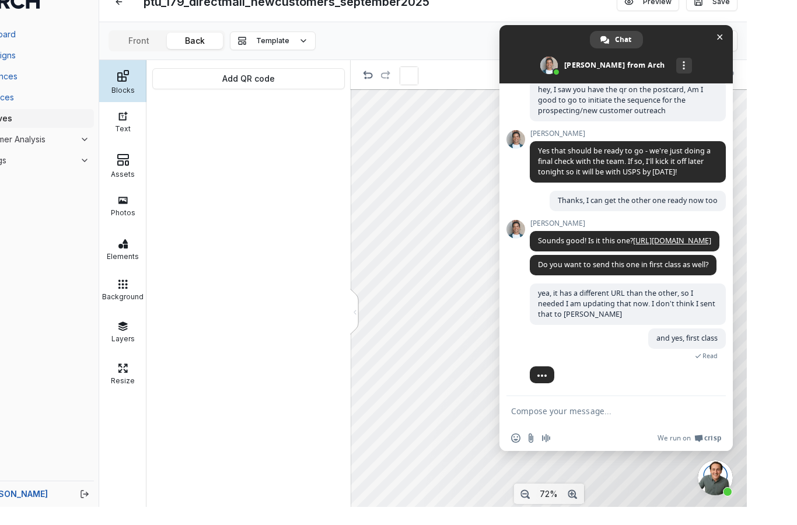
scroll to position [47, 0]
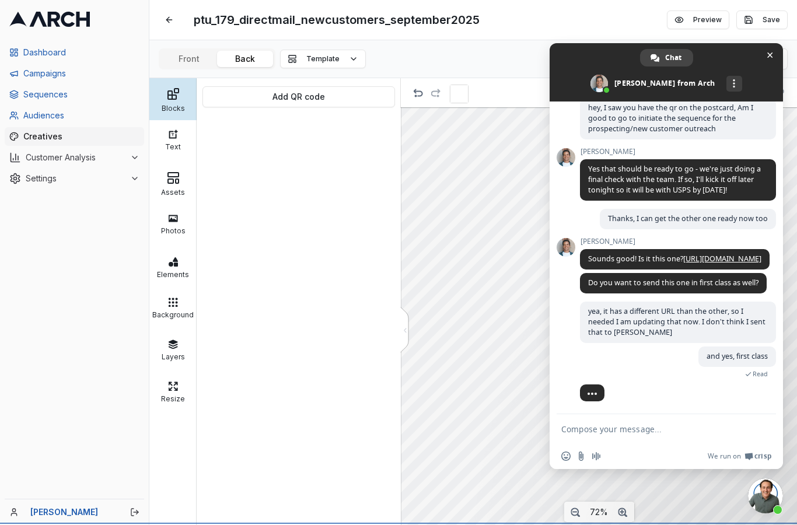
click at [776, 50] on span at bounding box center [665, 72] width 233 height 58
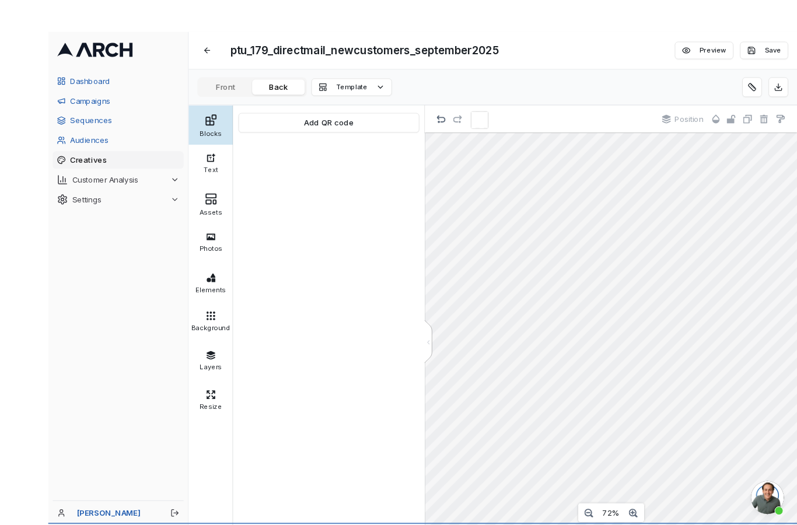
scroll to position [15, 0]
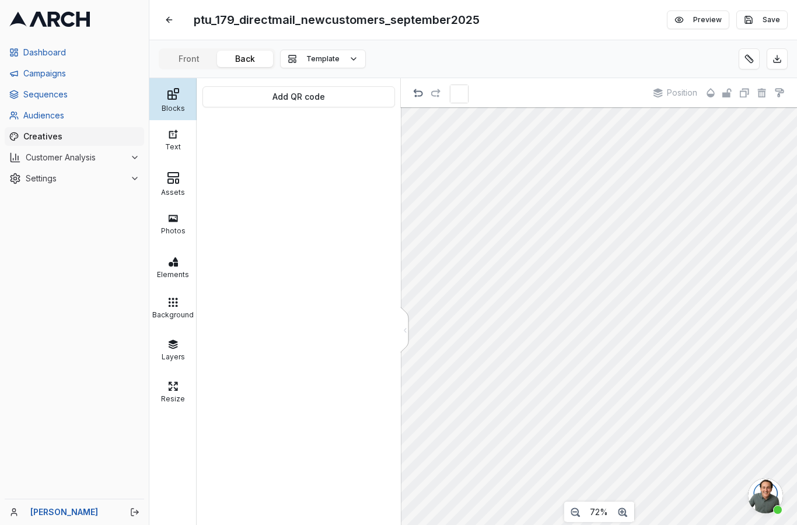
click at [770, 10] on button "Save" at bounding box center [761, 19] width 51 height 19
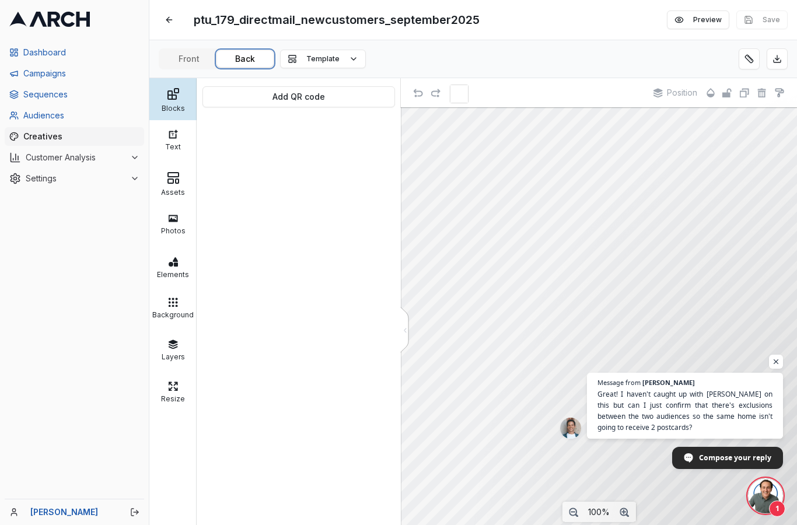
scroll to position [155, 0]
click at [767, 499] on span "Open chat" at bounding box center [765, 495] width 35 height 35
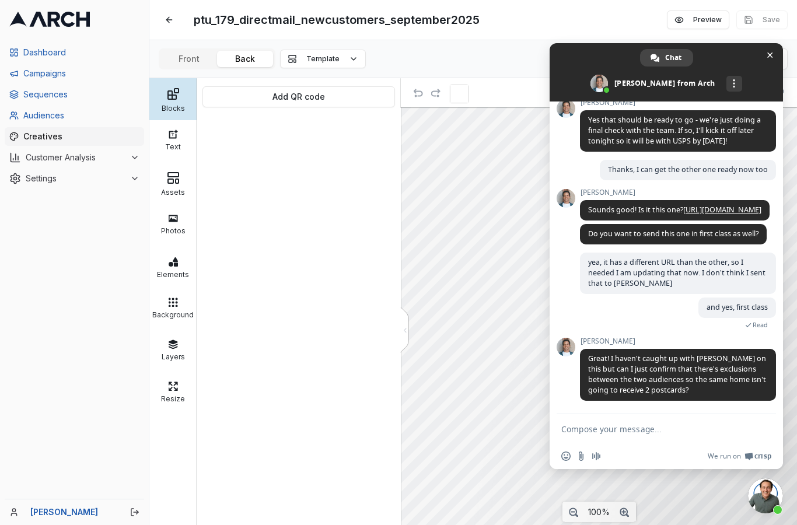
scroll to position [21, 0]
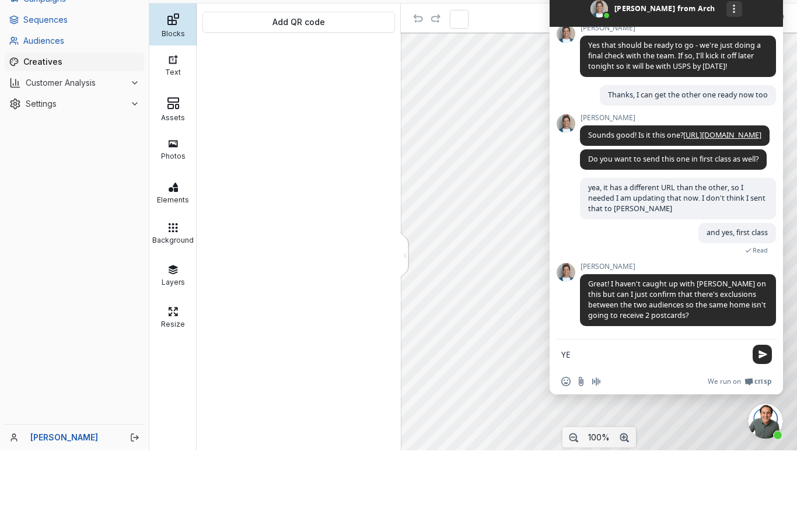
type textarea "Y"
type textarea "T"
type textarea "I"
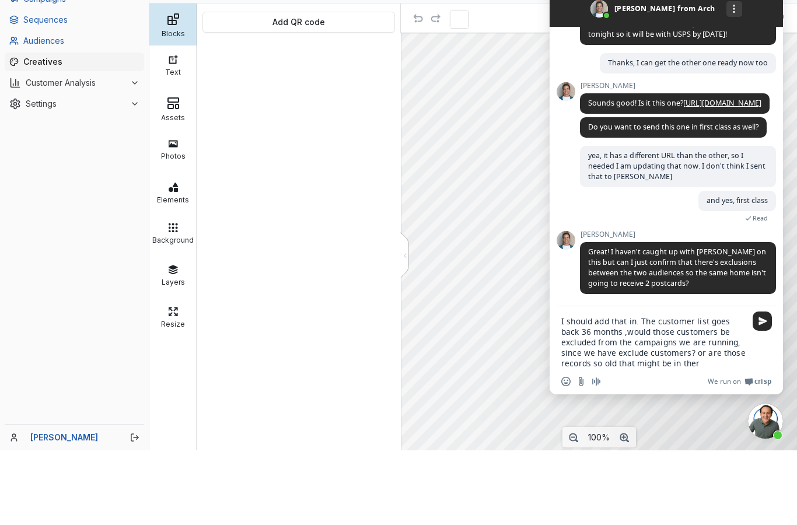
type textarea "I should add that in. The customer list goes back 36 months ,would those custom…"
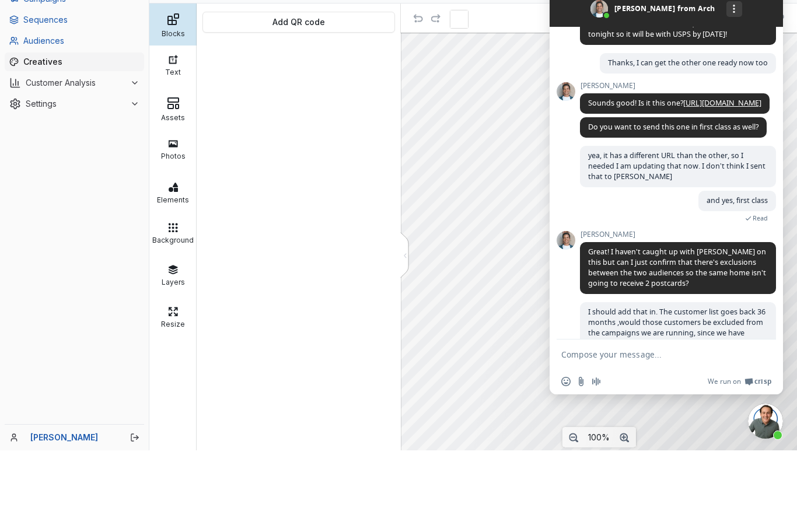
scroll to position [242, 0]
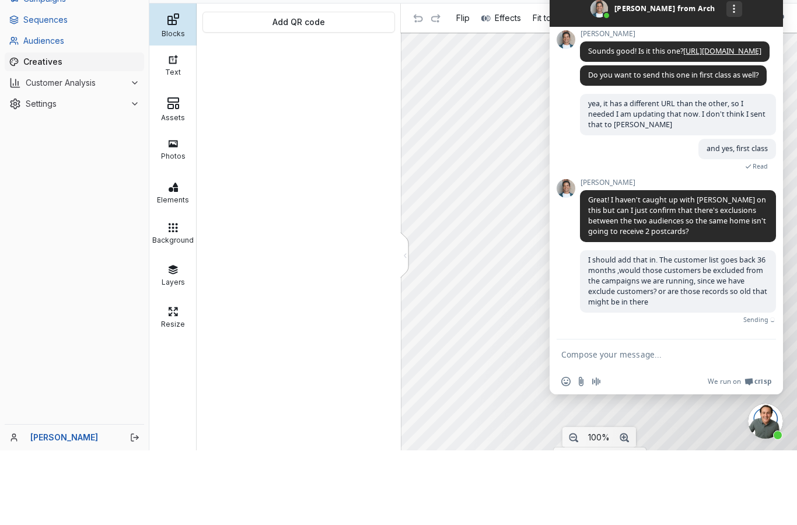
click at [318, 248] on div "Add QR code" at bounding box center [299, 301] width 204 height 447
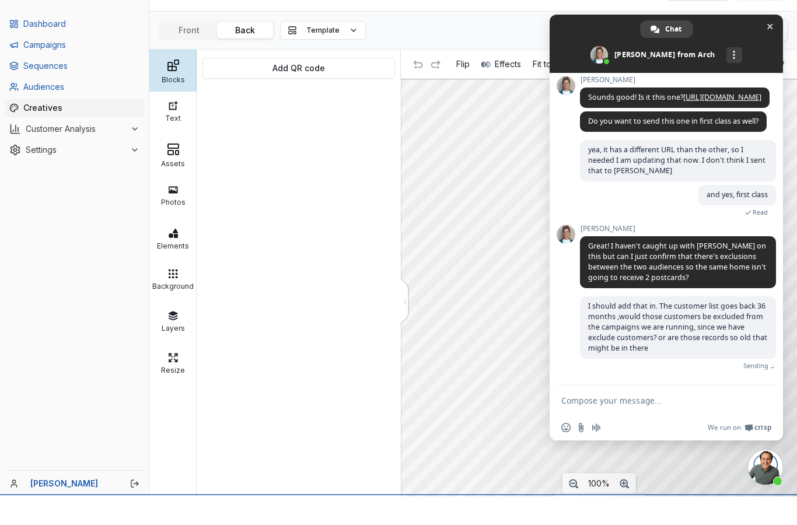
click at [777, 55] on span at bounding box center [665, 72] width 233 height 58
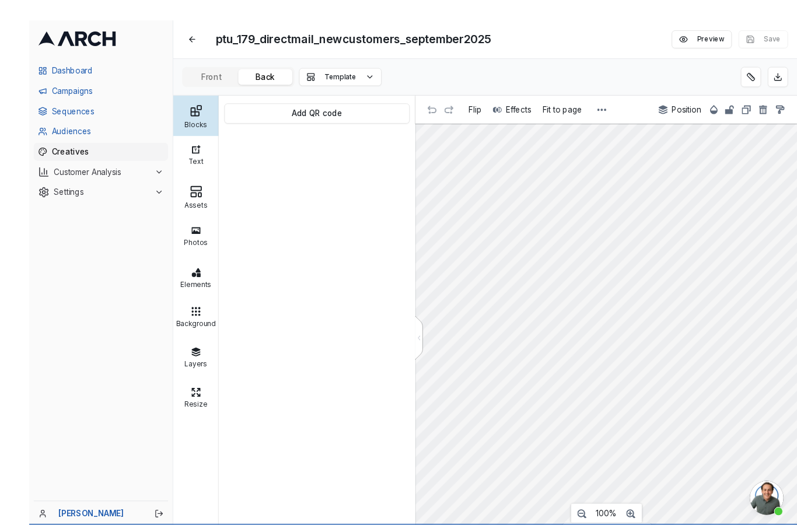
scroll to position [8, 0]
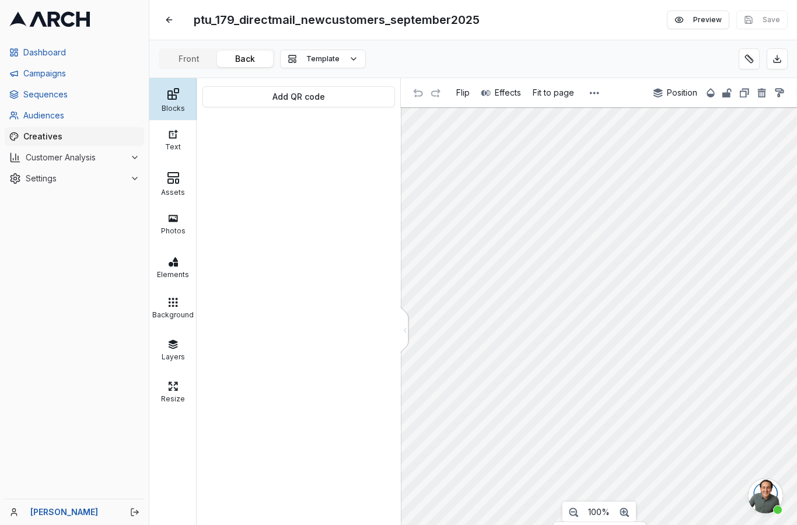
click at [703, 13] on button "Preview" at bounding box center [698, 19] width 62 height 19
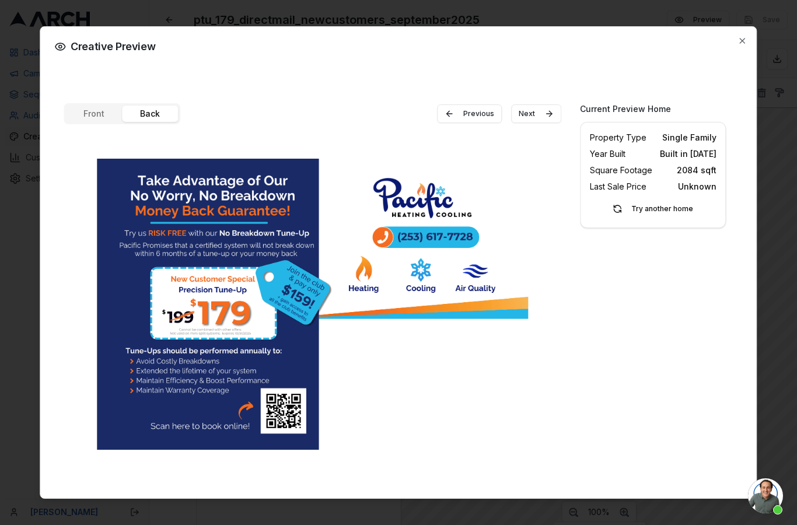
scroll to position [229, 0]
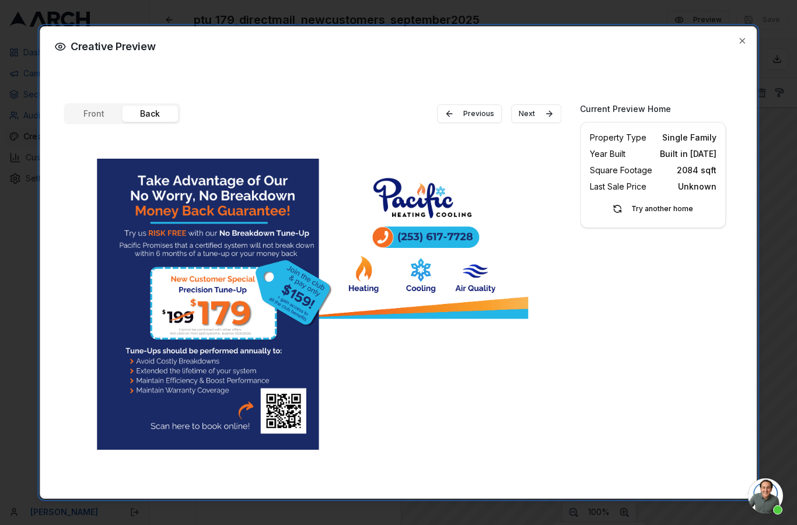
click at [747, 36] on icon "button" at bounding box center [742, 40] width 9 height 9
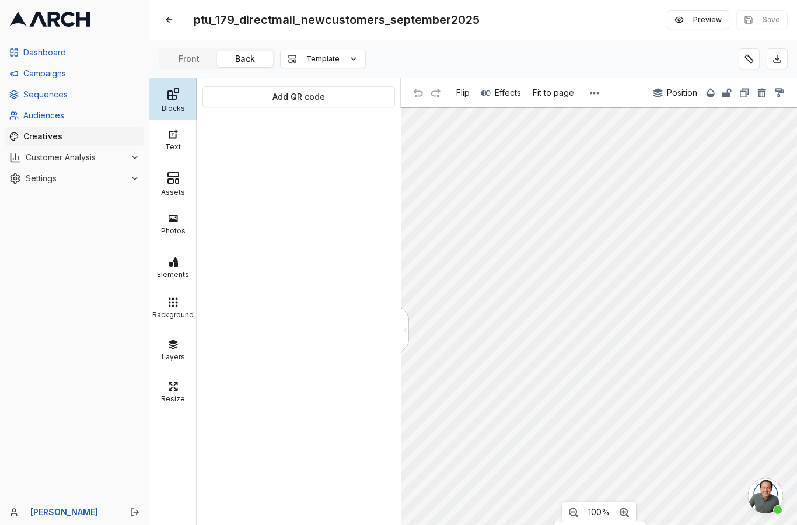
click at [72, 102] on link "Sequences" at bounding box center [74, 94] width 139 height 19
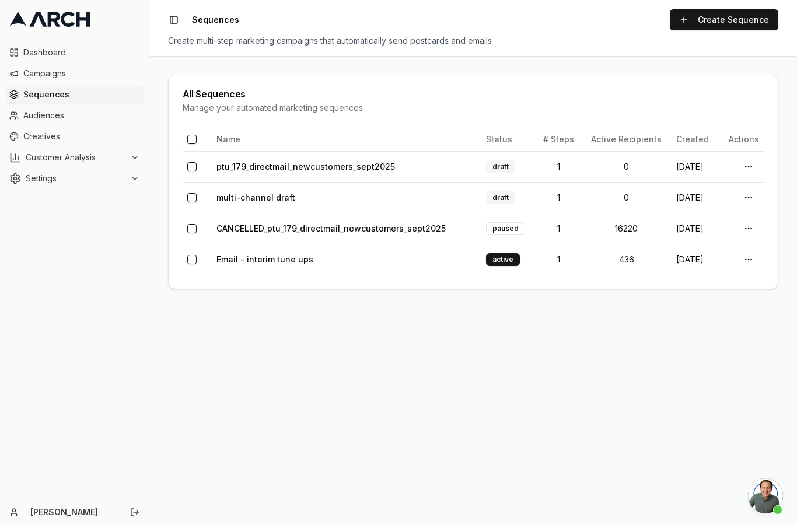
scroll to position [229, 0]
click at [252, 202] on link "multi-channel draft" at bounding box center [255, 197] width 79 height 10
click at [262, 198] on link "multi-channel draft" at bounding box center [255, 197] width 79 height 10
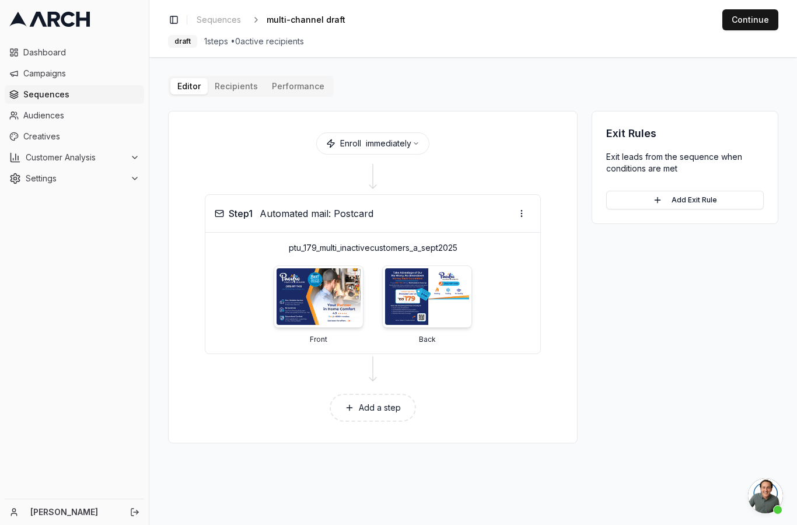
click at [232, 86] on div "Editor Recipients Performance Enroll immediately Step 1 Automated mail: Postcar…" at bounding box center [473, 259] width 610 height 367
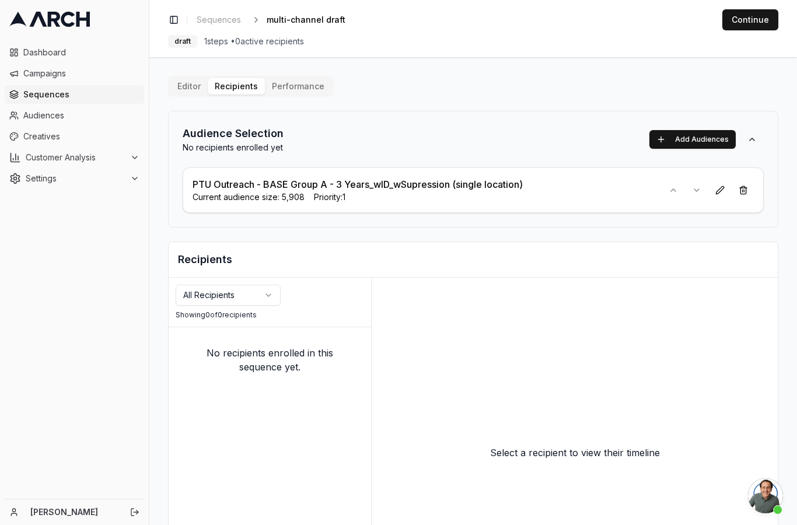
click at [357, 19] on button "Edit" at bounding box center [356, 20] width 16 height 16
type input "ptu_179_multi_inactivecustomers_a_sept2025"
click at [407, 25] on div "Save Cancel" at bounding box center [424, 20] width 35 height 16
click at [36, 110] on span "Audiences" at bounding box center [81, 116] width 116 height 12
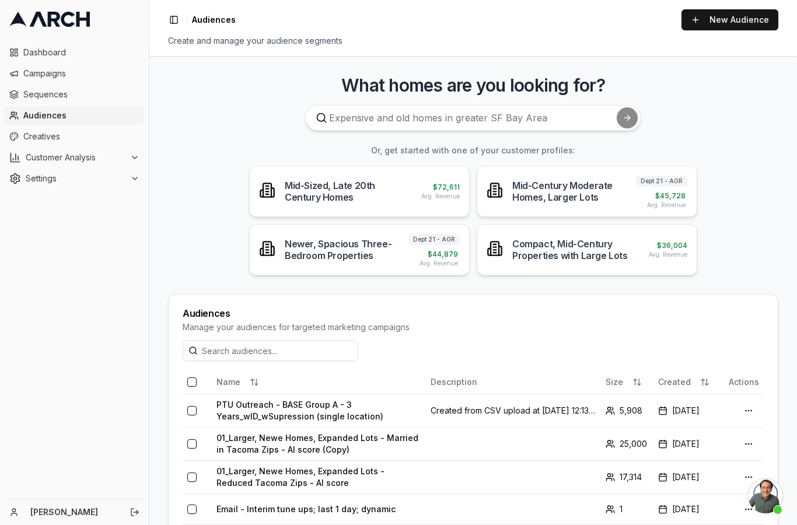
click at [770, 493] on span "Open chat" at bounding box center [765, 495] width 35 height 35
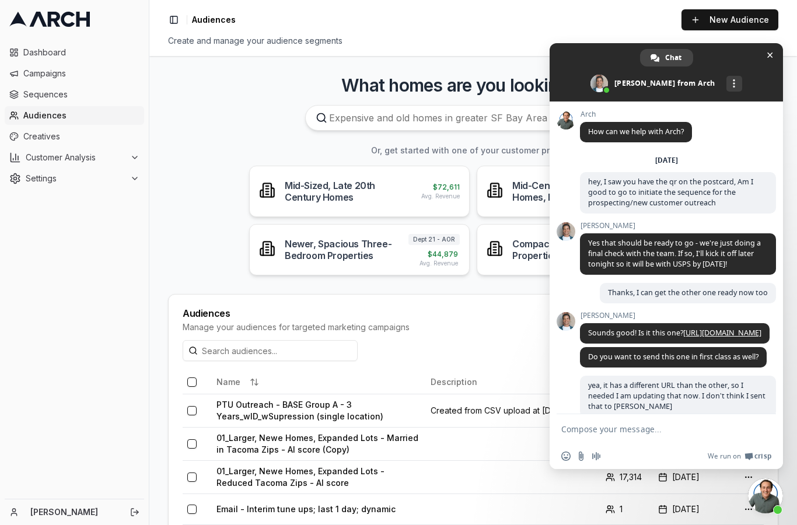
scroll to position [251, 0]
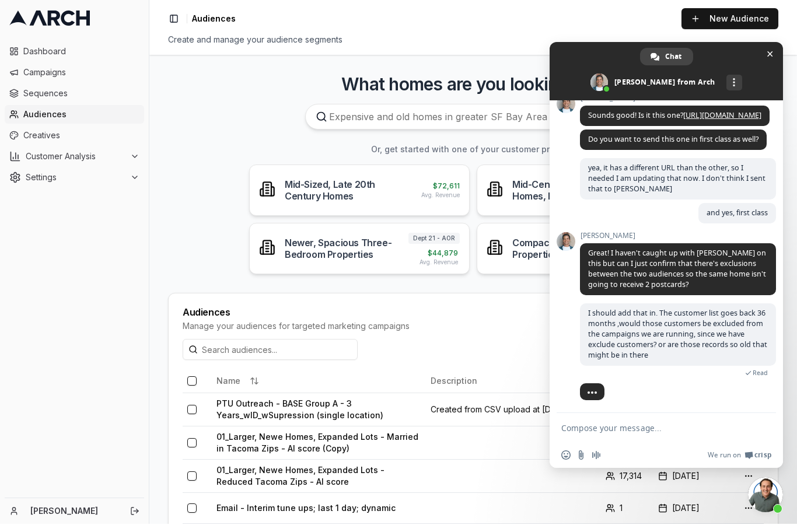
click at [125, 263] on div "Dashboard Campaigns Sequences Audiences Creatives Customer Analysis Settings" at bounding box center [74, 268] width 149 height 460
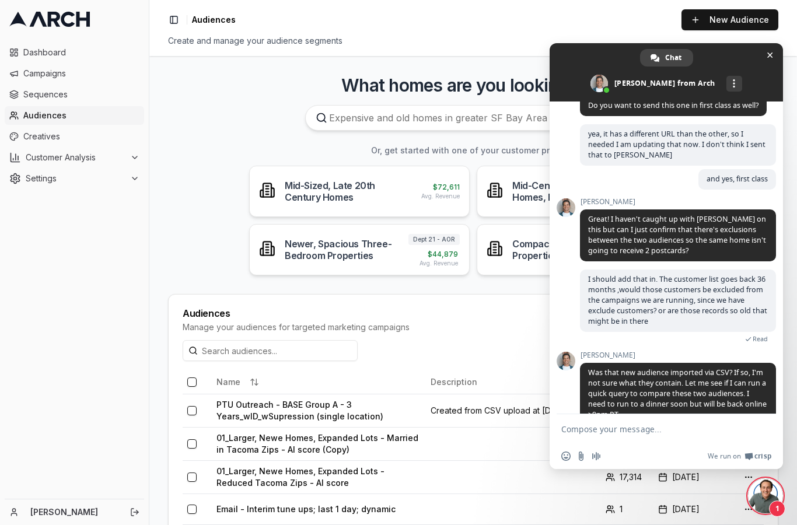
scroll to position [314, 0]
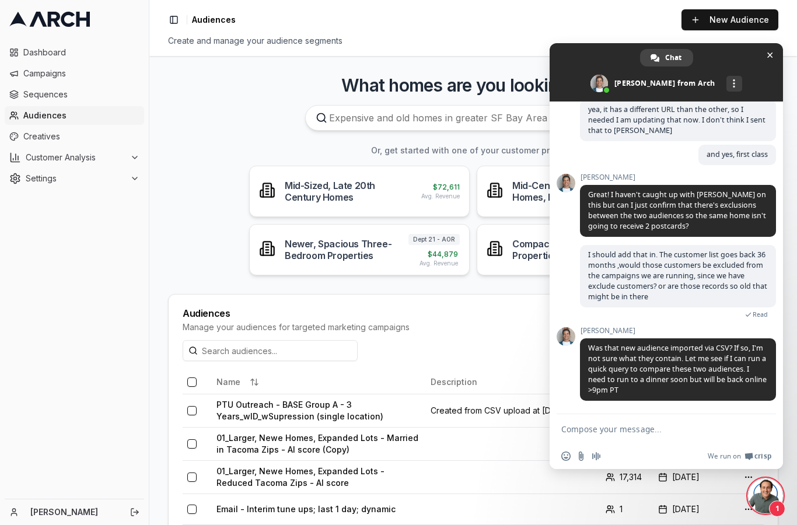
click at [661, 433] on textarea "Compose your message..." at bounding box center [653, 429] width 184 height 10
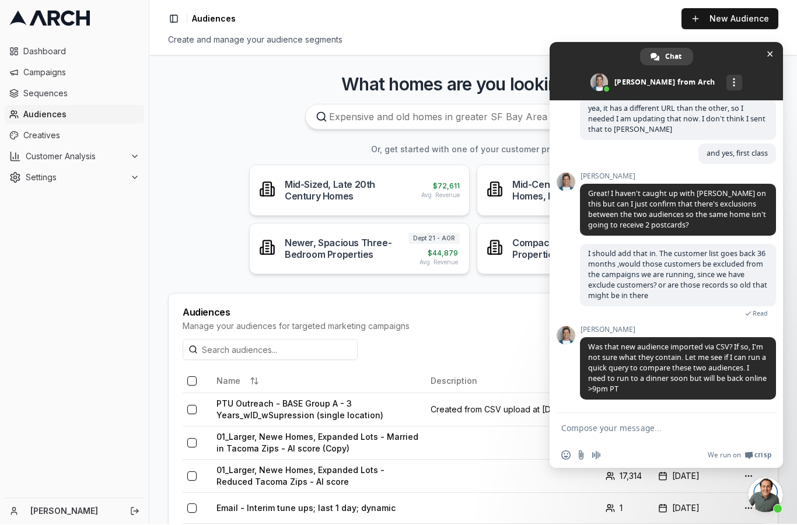
type textarea "d"
type textarea "t"
type textarea "T"
type textarea "only if you have the time, glad you flagged it"
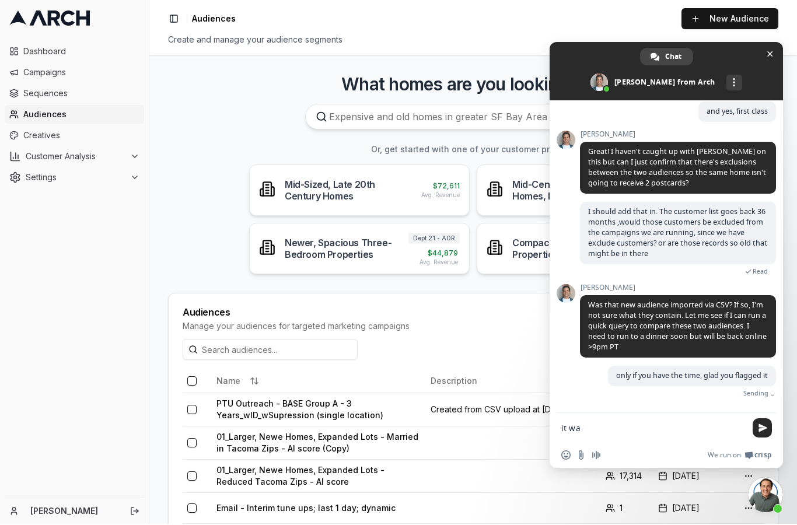
scroll to position [343, 0]
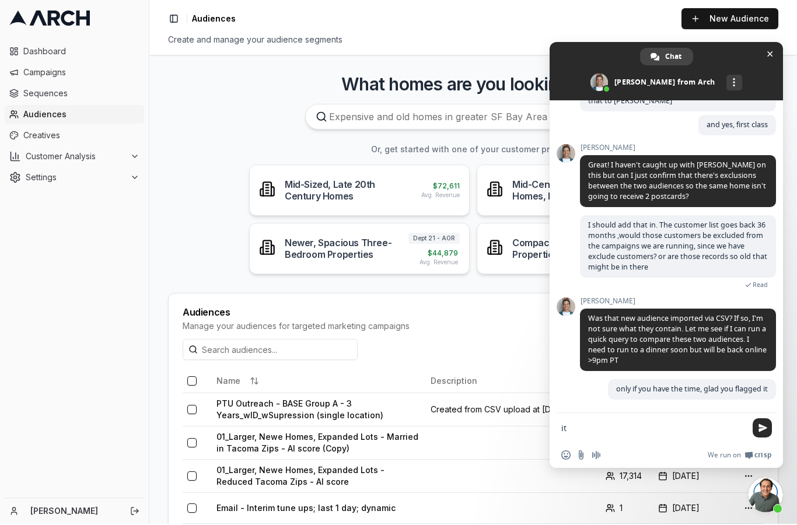
type textarea "i"
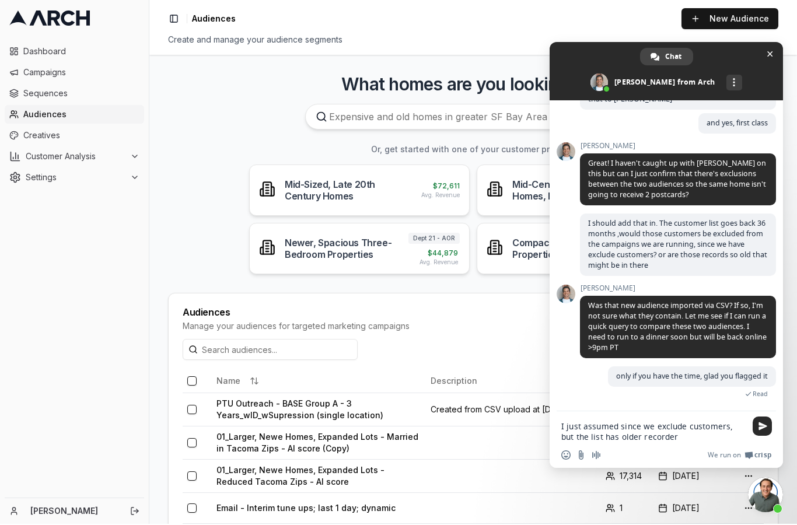
type textarea "I just assumed since we exclude customers, but the list has older recorders"
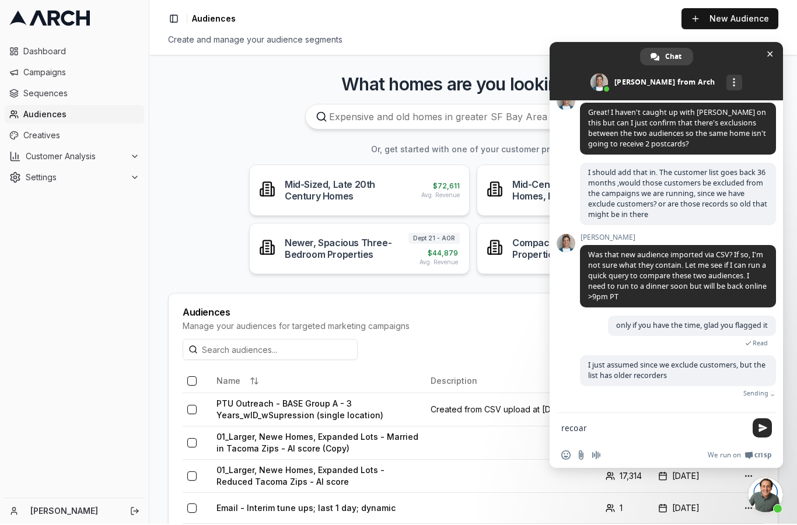
scroll to position [367, 0]
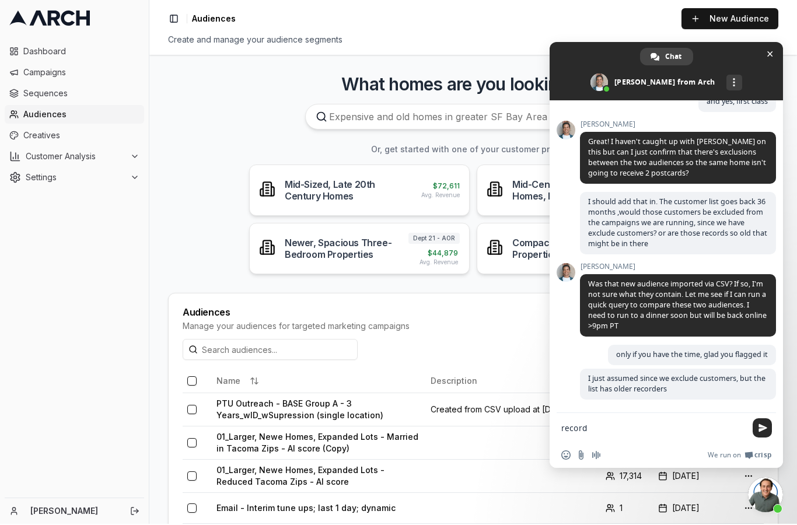
type textarea "records"
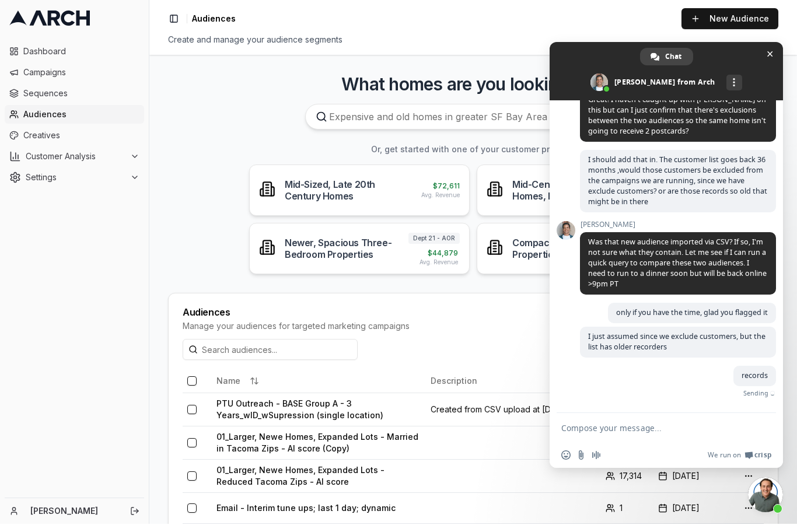
scroll to position [392, 0]
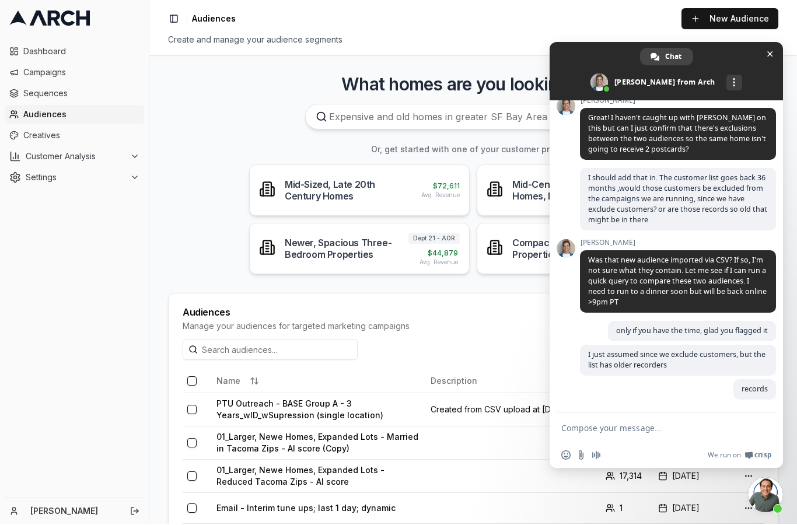
click at [67, 268] on div "Dashboard Campaigns Sequences Audiences Creatives Customer Analysis Settings" at bounding box center [74, 268] width 149 height 460
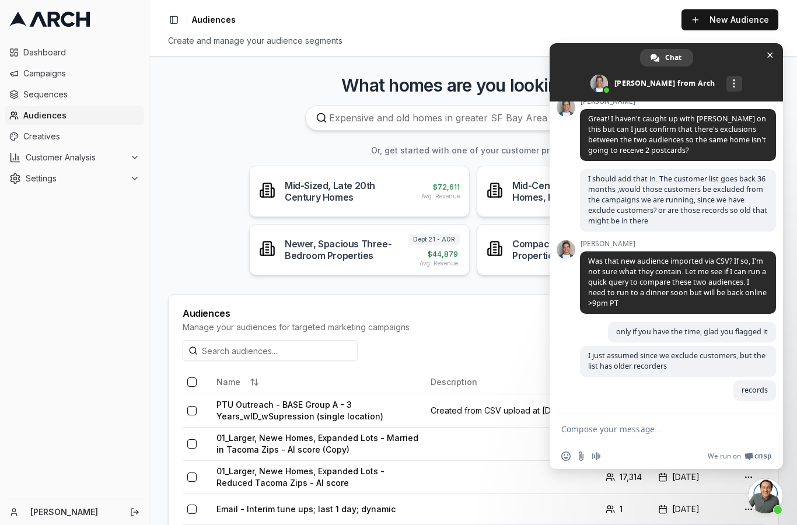
click at [764, 49] on span "Close chat" at bounding box center [770, 55] width 12 height 12
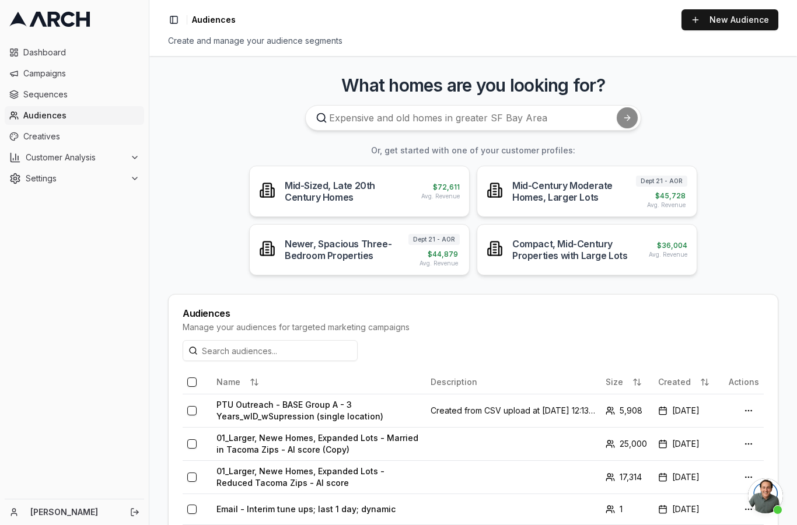
click at [40, 93] on span "Sequences" at bounding box center [81, 95] width 116 height 12
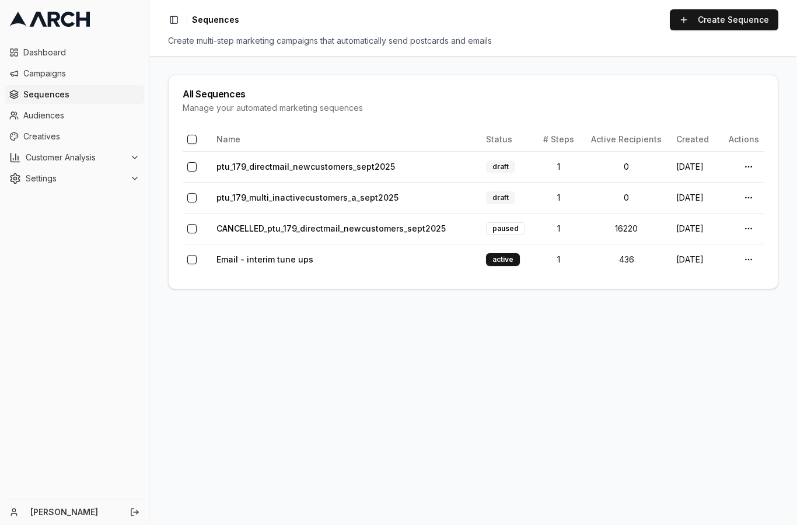
click at [237, 198] on link "ptu_179_multi_inactivecustomers_a_sept2025" at bounding box center [307, 197] width 182 height 10
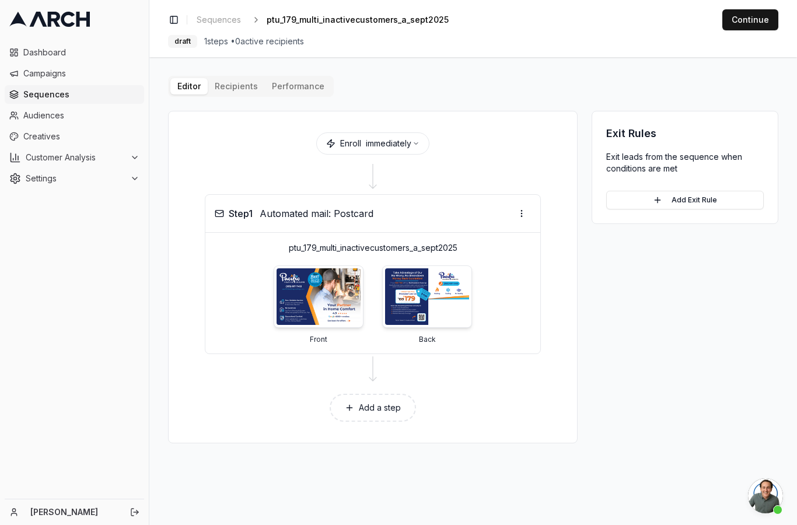
scroll to position [392, 0]
click at [331, 306] on img at bounding box center [318, 296] width 84 height 57
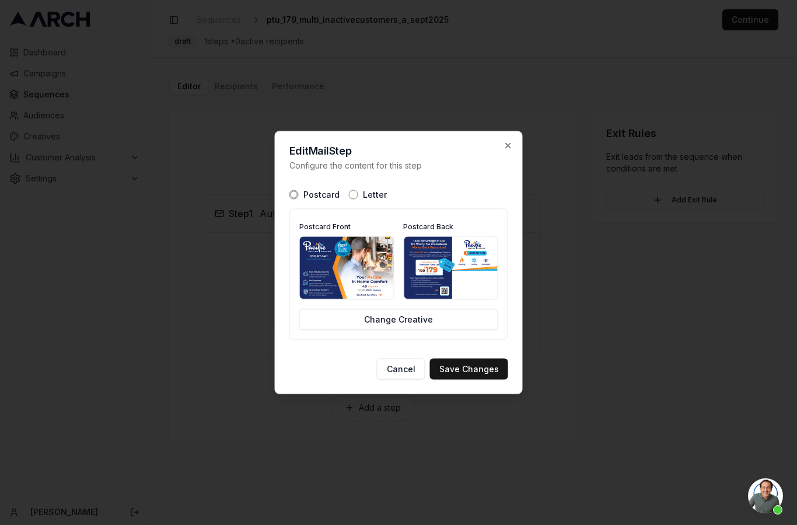
click at [477, 275] on img at bounding box center [451, 268] width 94 height 62
click at [409, 375] on button "Cancel" at bounding box center [401, 369] width 48 height 21
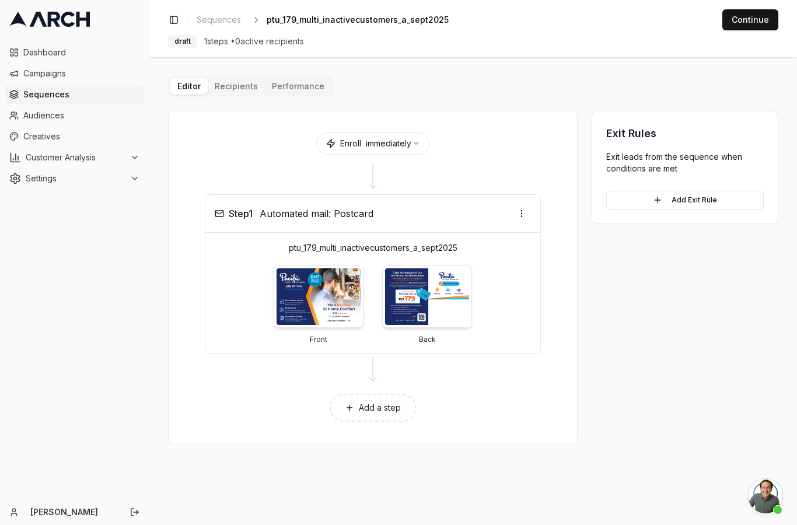
click at [433, 304] on img at bounding box center [427, 296] width 84 height 57
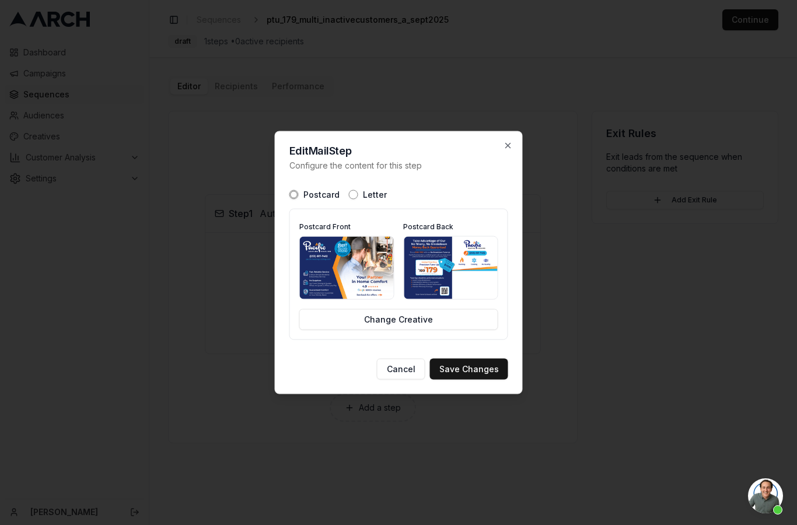
click at [407, 369] on button "Cancel" at bounding box center [401, 369] width 48 height 21
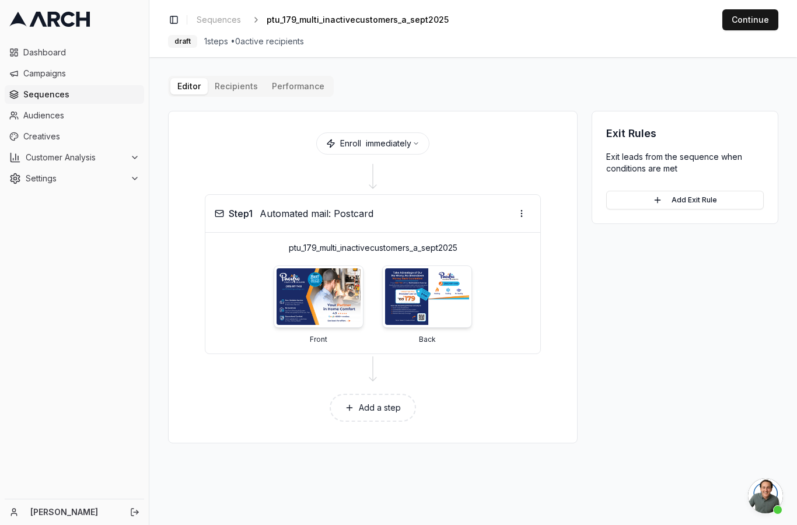
click at [236, 92] on div "Editor Recipients Performance Enroll immediately Step 1 Automated mail: Postcar…" at bounding box center [473, 259] width 610 height 367
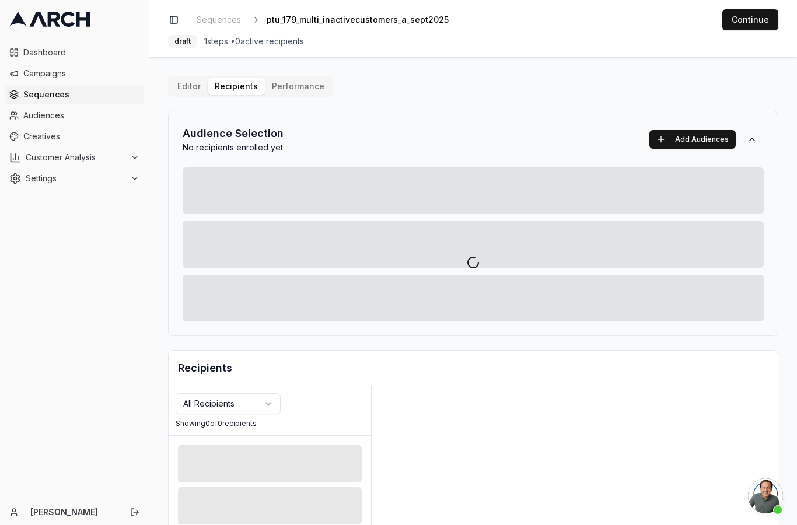
click at [306, 86] on div at bounding box center [472, 262] width 647 height 525
click at [302, 101] on div at bounding box center [472, 262] width 647 height 525
click at [301, 100] on div at bounding box center [472, 262] width 647 height 525
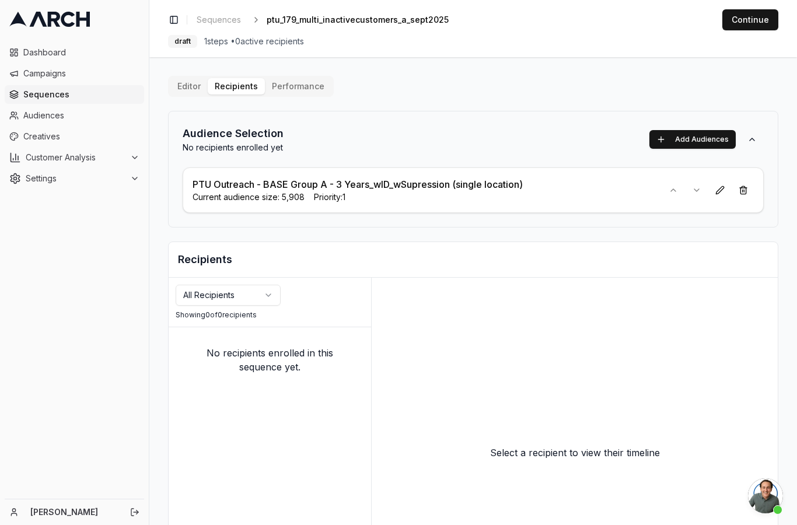
click at [94, 145] on link "Creatives" at bounding box center [74, 136] width 139 height 19
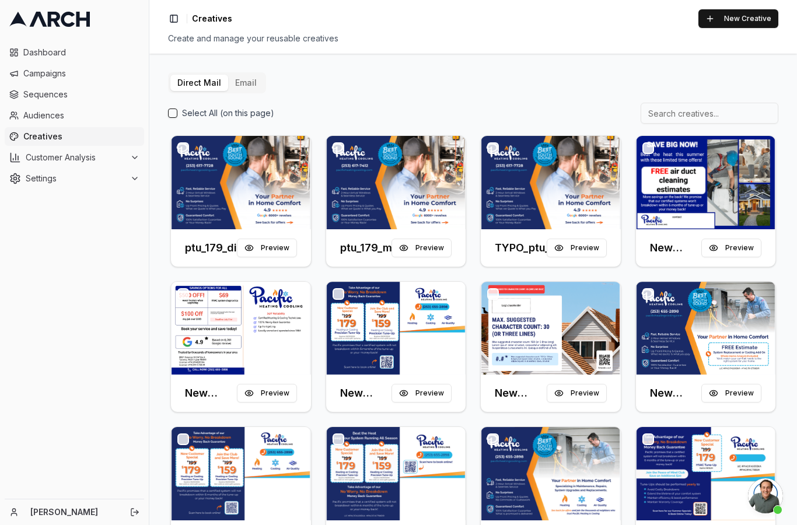
scroll to position [392, 0]
click at [431, 250] on button "Preview" at bounding box center [421, 248] width 60 height 19
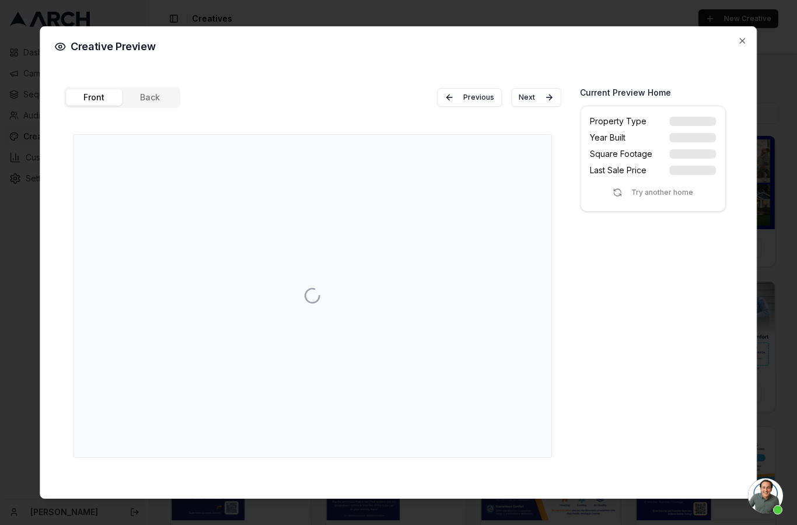
click at [749, 26] on div "Creative Preview Front Back Previous Next Current Preview Home Property Type Ye…" at bounding box center [398, 262] width 717 height 472
click at [743, 36] on icon "button" at bounding box center [742, 40] width 9 height 9
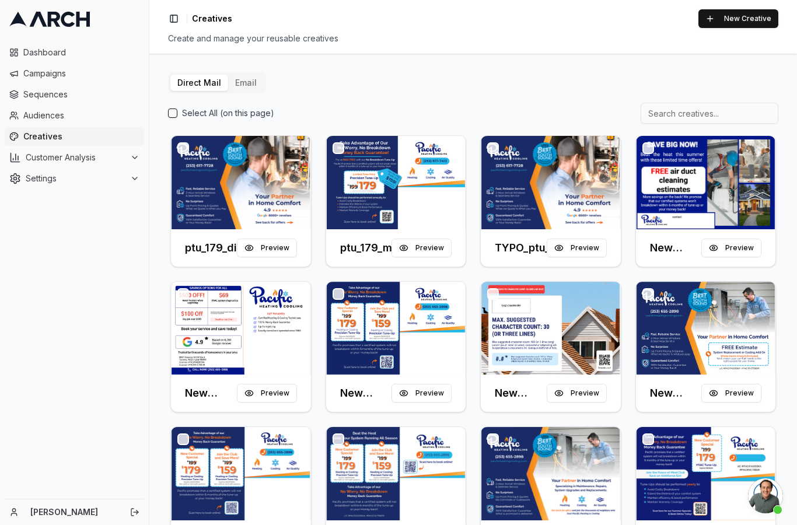
click at [427, 199] on img at bounding box center [396, 182] width 140 height 93
click at [431, 255] on button "Preview" at bounding box center [421, 248] width 60 height 19
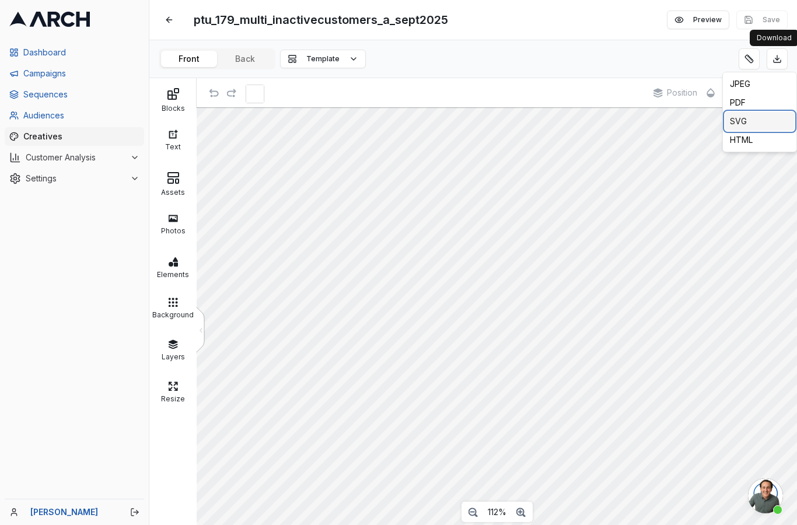
click at [755, 121] on div "SVG" at bounding box center [759, 121] width 69 height 19
click at [748, 83] on div "JPEG" at bounding box center [759, 84] width 69 height 19
click at [767, 506] on span "Open chat" at bounding box center [765, 495] width 35 height 35
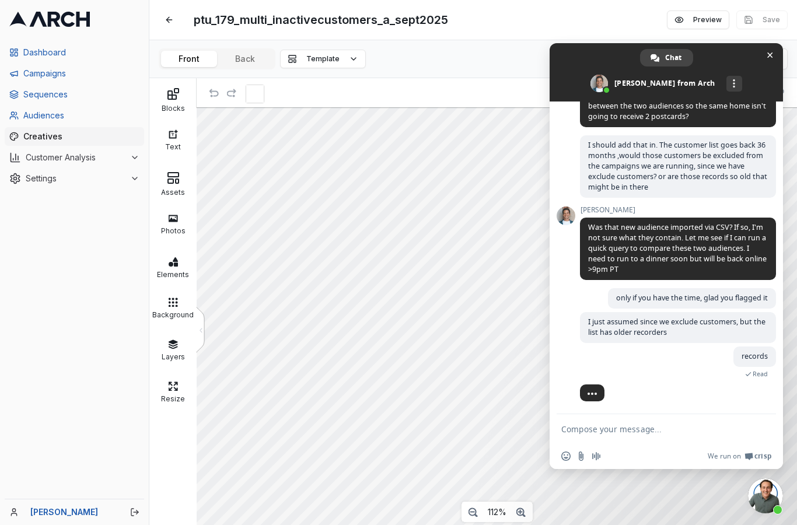
scroll to position [21, 0]
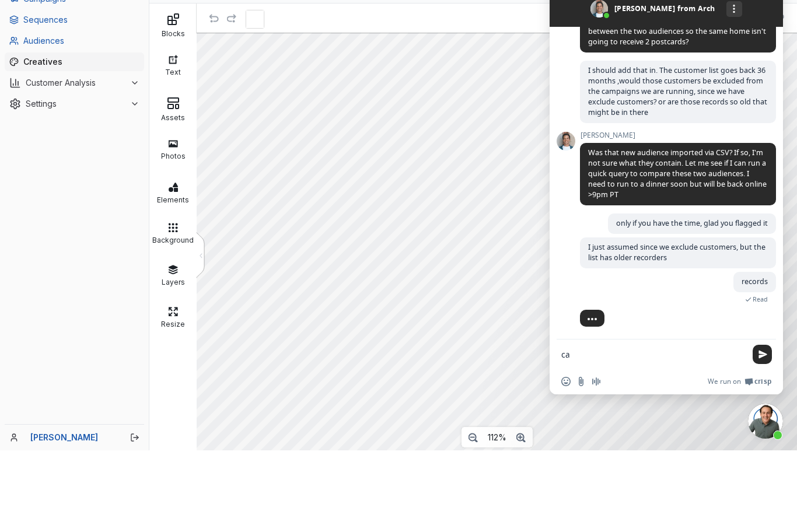
type textarea "c"
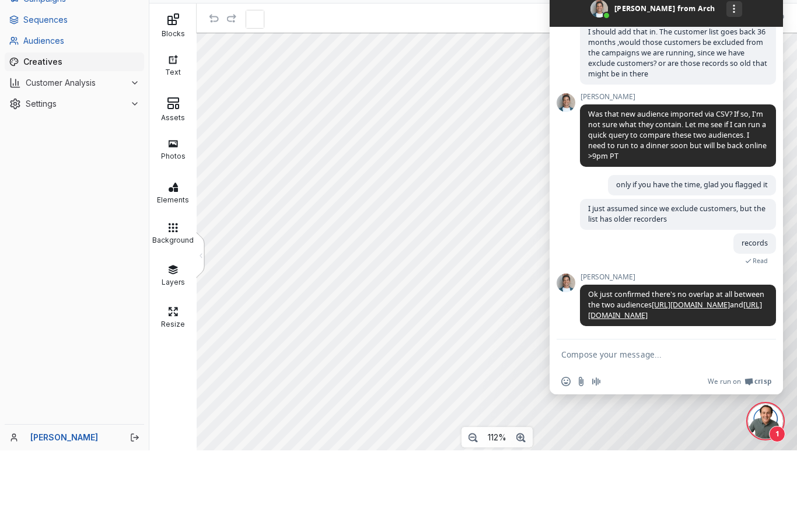
scroll to position [488, 0]
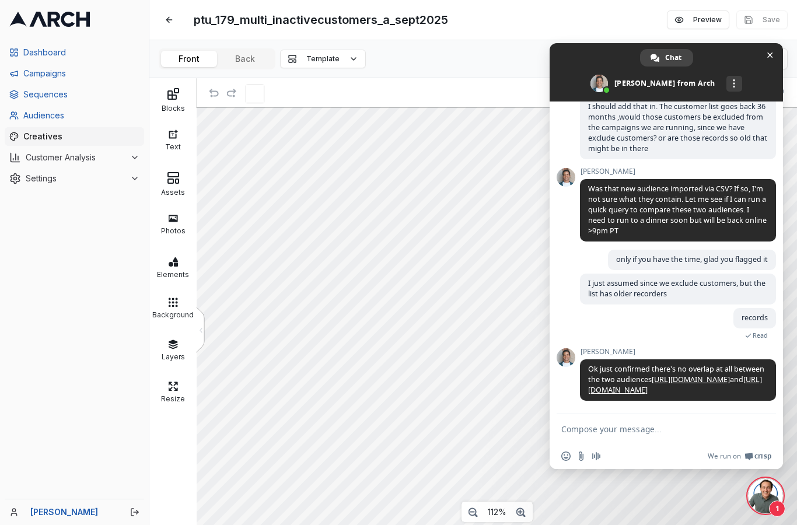
click at [619, 434] on textarea "Compose your message..." at bounding box center [653, 429] width 184 height 10
click at [657, 434] on textarea "perfect" at bounding box center [653, 429] width 184 height 10
click at [628, 430] on textarea "perfect" at bounding box center [653, 429] width 184 height 10
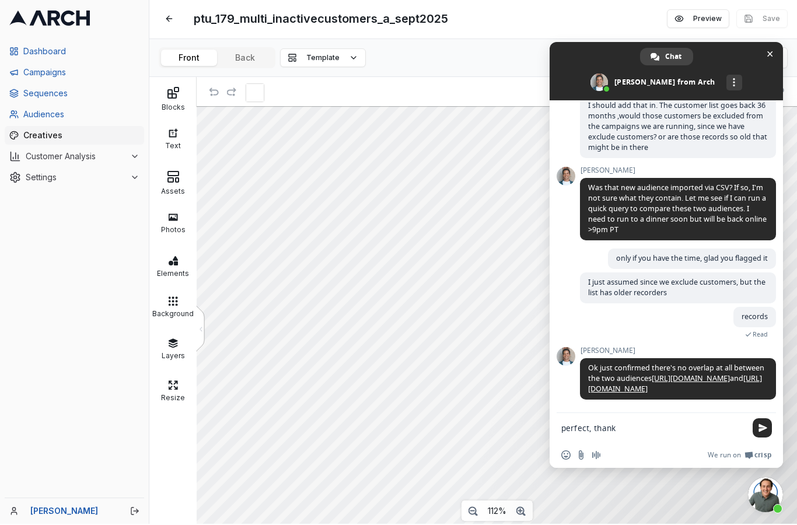
type textarea "perfect, thanks"
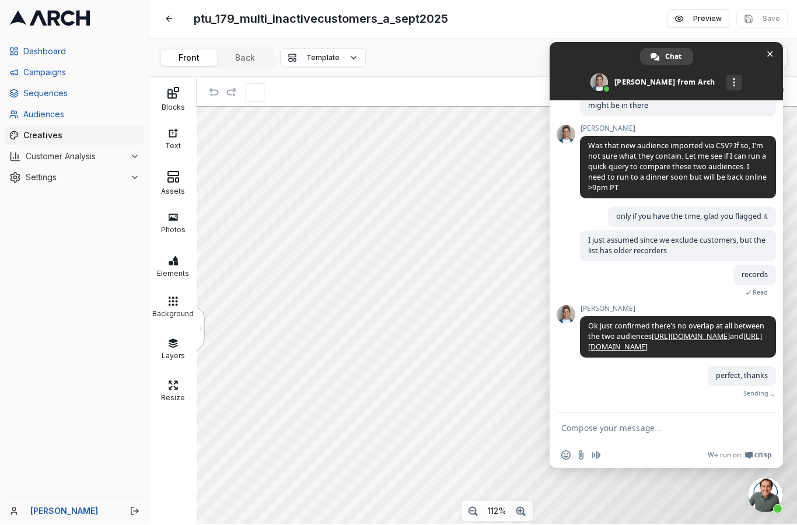
scroll to position [531, 0]
click at [770, 58] on span "Close chat" at bounding box center [770, 55] width 12 height 12
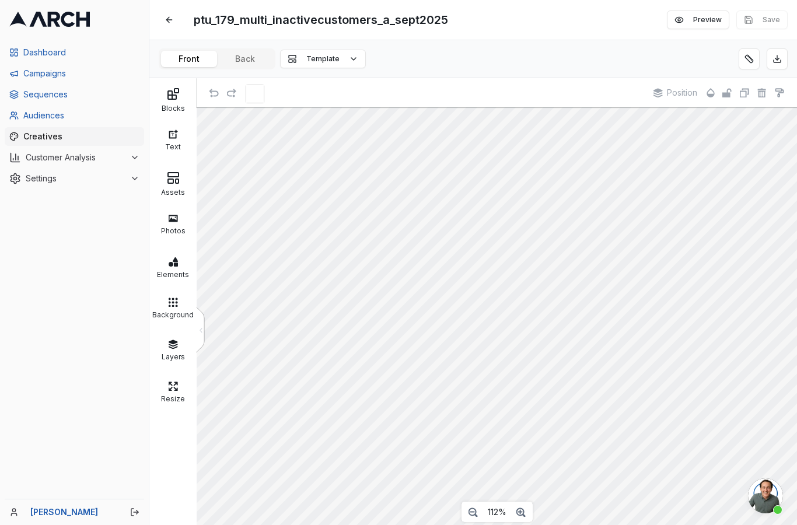
scroll to position [517, 0]
click at [240, 51] on button "Back" at bounding box center [245, 59] width 56 height 16
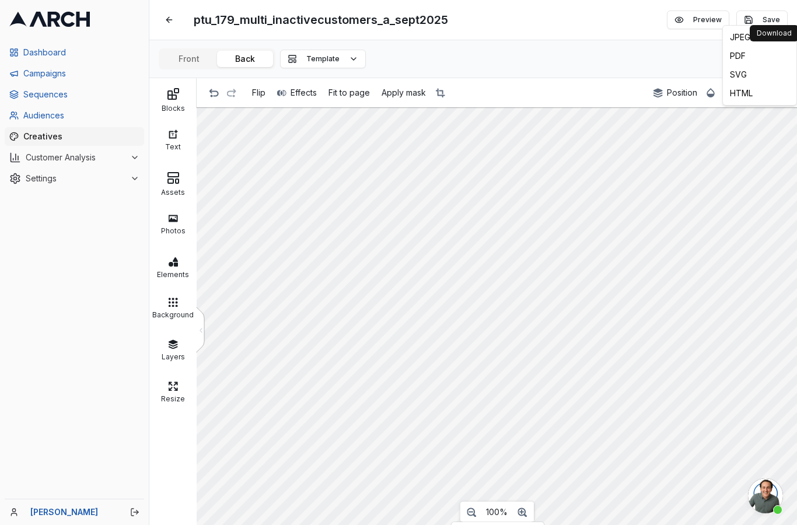
click at [664, 30] on html "Dashboard Campaigns Sequences Audiences Creatives Customer Analysis Settings Ka…" at bounding box center [398, 262] width 797 height 525
click at [776, 24] on button "Save" at bounding box center [761, 19] width 51 height 19
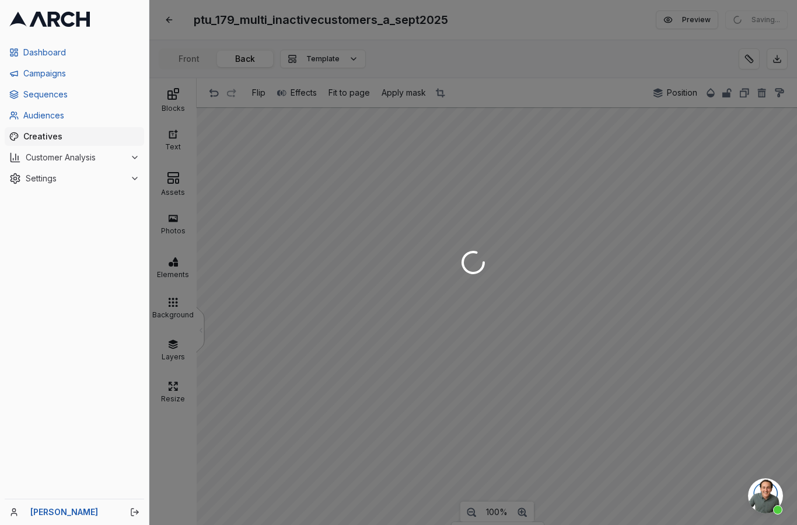
scroll to position [540, 0]
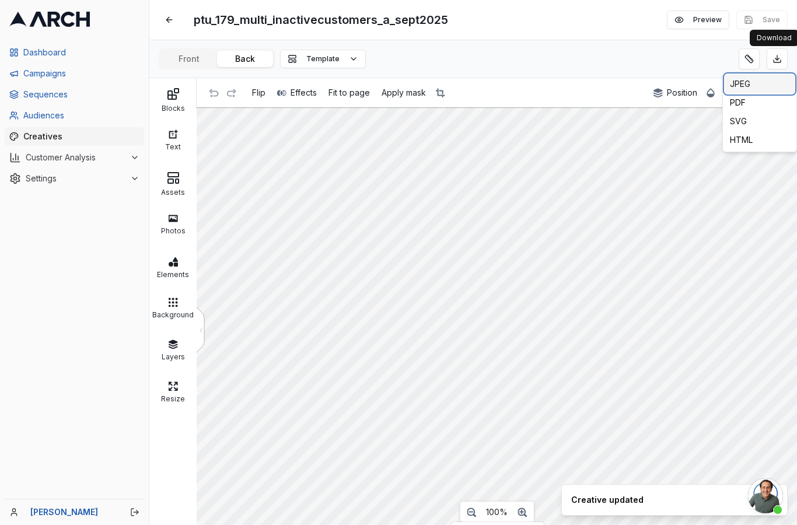
click at [748, 86] on div "JPEG" at bounding box center [759, 84] width 69 height 19
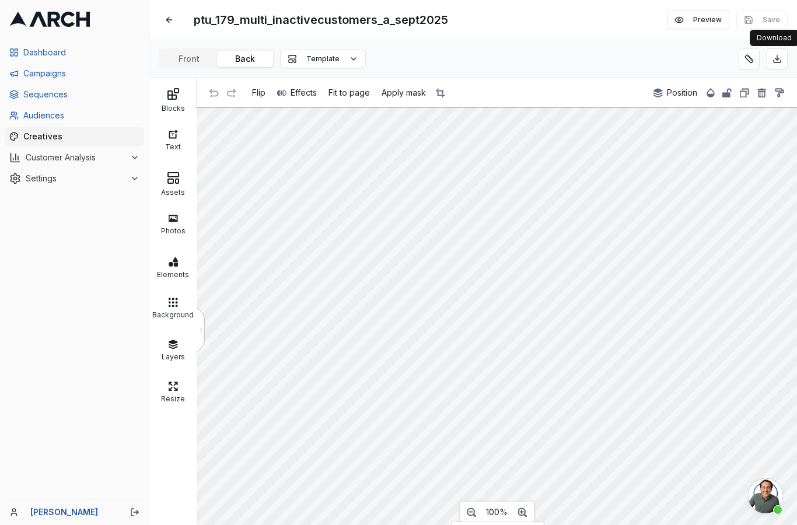
click at [52, 93] on span "Sequences" at bounding box center [81, 95] width 116 height 12
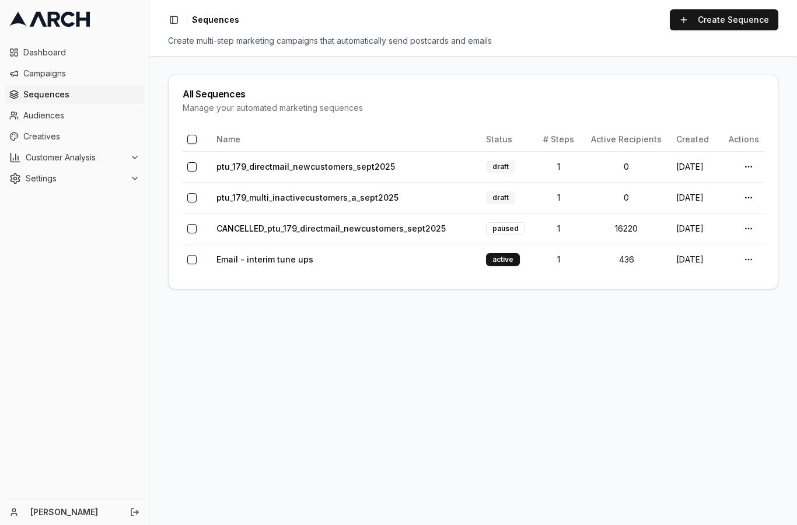
click at [362, 193] on link "ptu_179_multi_inactivecustomers_a_sept2025" at bounding box center [307, 197] width 182 height 10
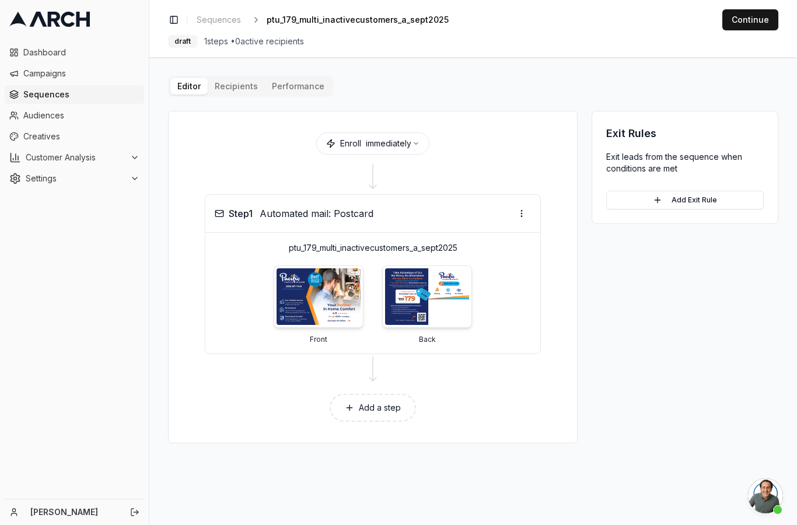
click at [516, 220] on button "button" at bounding box center [521, 213] width 19 height 19
click at [601, 343] on html "Dashboard Campaigns Sequences Audiences Creatives Customer Analysis Settings Ka…" at bounding box center [398, 262] width 797 height 525
click at [381, 417] on button "Add a step" at bounding box center [373, 408] width 86 height 28
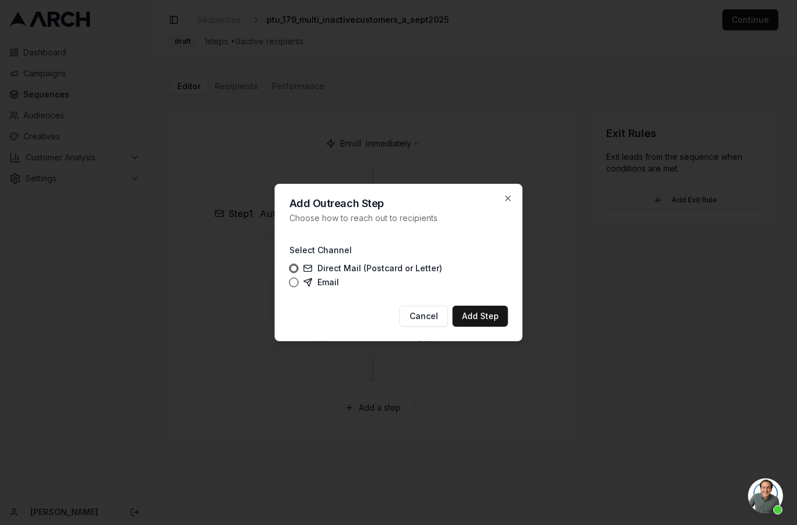
click at [484, 325] on button "Add Step" at bounding box center [480, 316] width 55 height 21
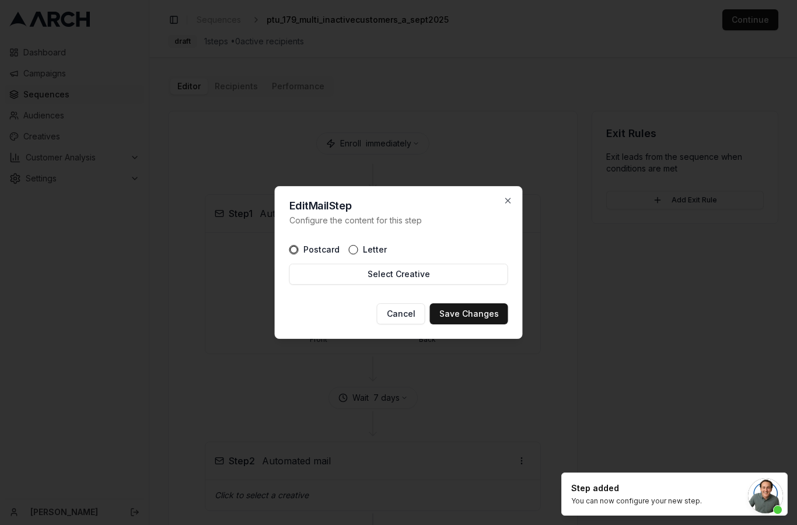
click at [409, 323] on button "Cancel" at bounding box center [401, 313] width 48 height 21
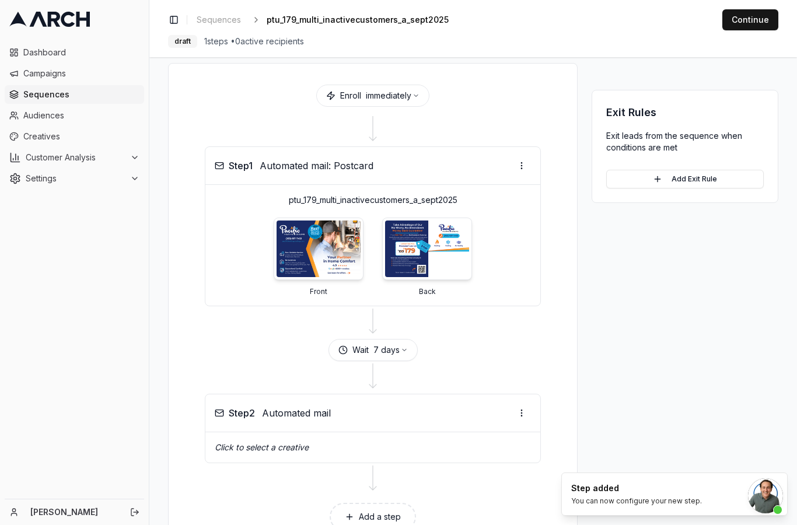
scroll to position [47, 0]
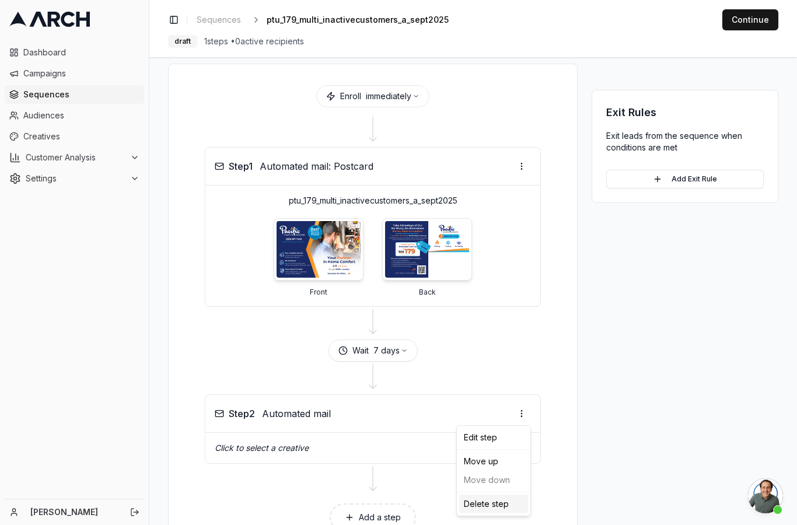
click at [498, 505] on div "Delete step" at bounding box center [493, 504] width 69 height 19
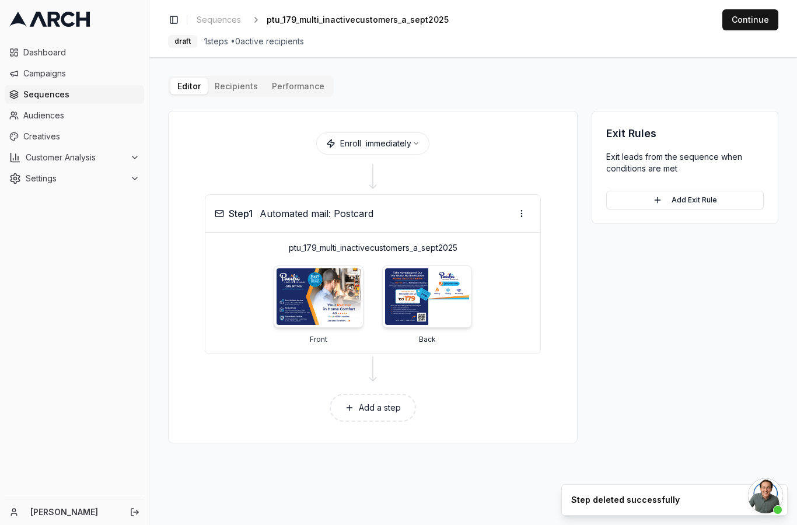
click at [352, 310] on img at bounding box center [318, 296] width 84 height 57
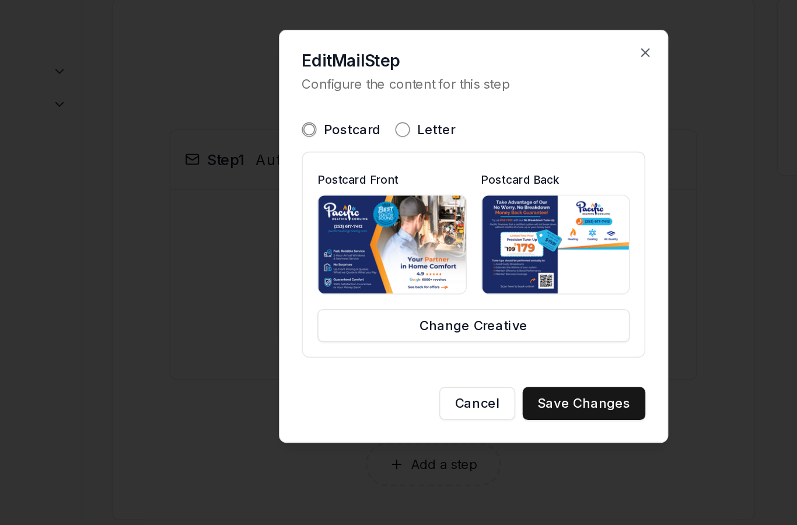
click at [409, 146] on h2 "Edit Mail Step" at bounding box center [398, 151] width 219 height 10
click at [503, 141] on icon "button" at bounding box center [507, 145] width 9 height 9
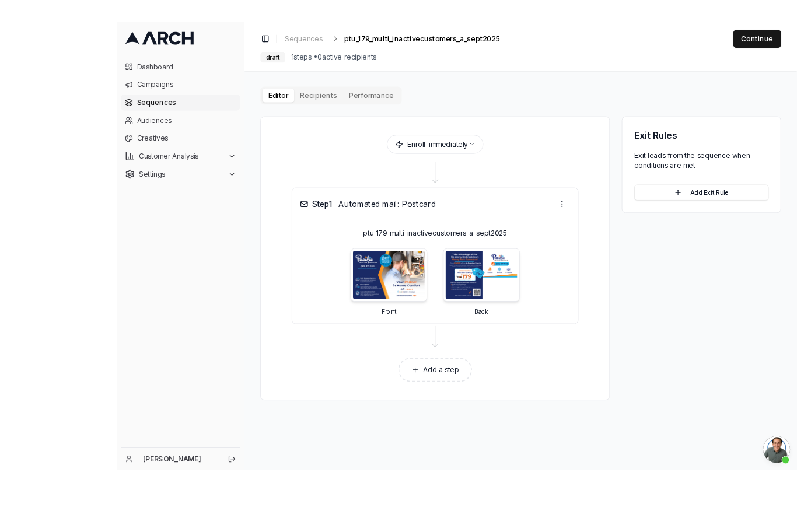
scroll to position [3, 0]
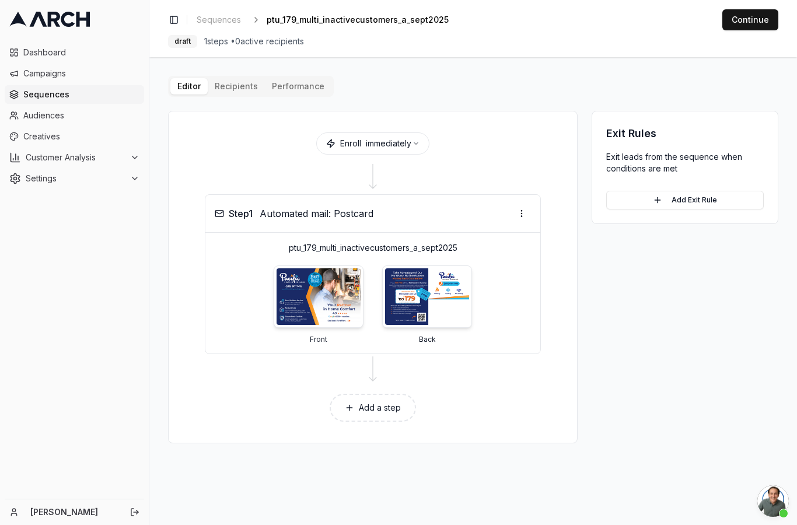
click at [233, 91] on div "Editor Recipients Performance Enroll immediately Step 1 Automated mail: Postcar…" at bounding box center [473, 259] width 610 height 367
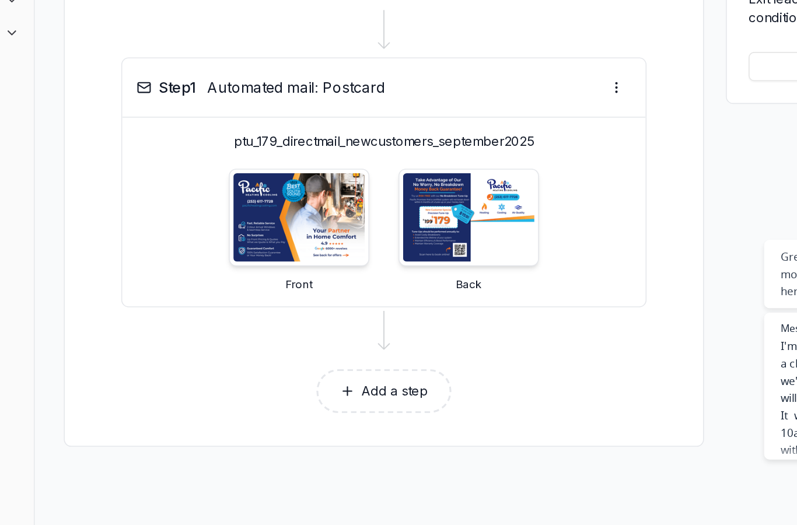
scroll to position [549, 0]
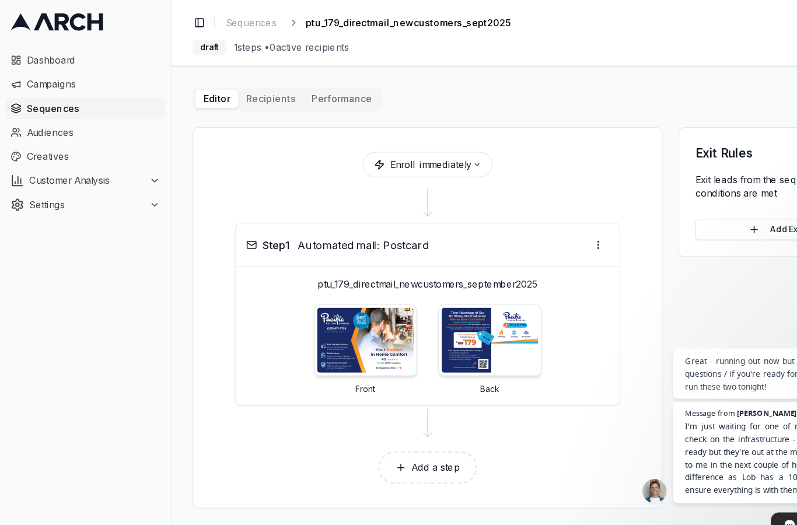
click at [68, 136] on span "Creatives" at bounding box center [81, 137] width 116 height 12
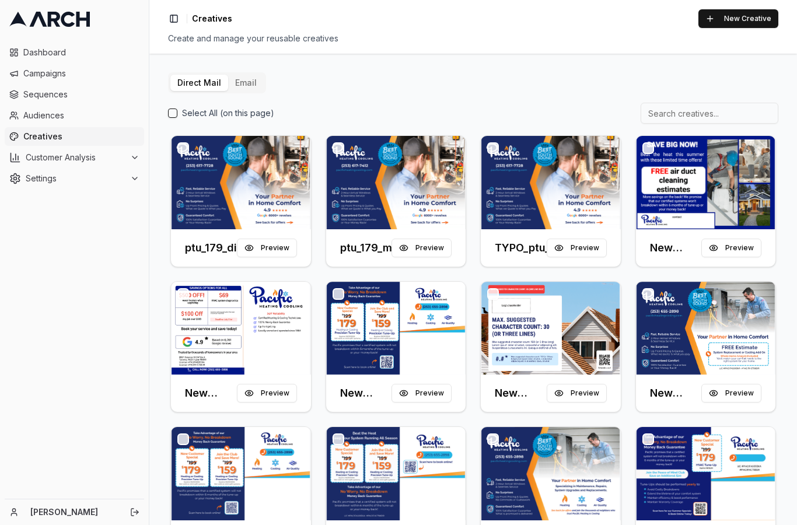
click at [444, 244] on button "Preview" at bounding box center [421, 248] width 60 height 19
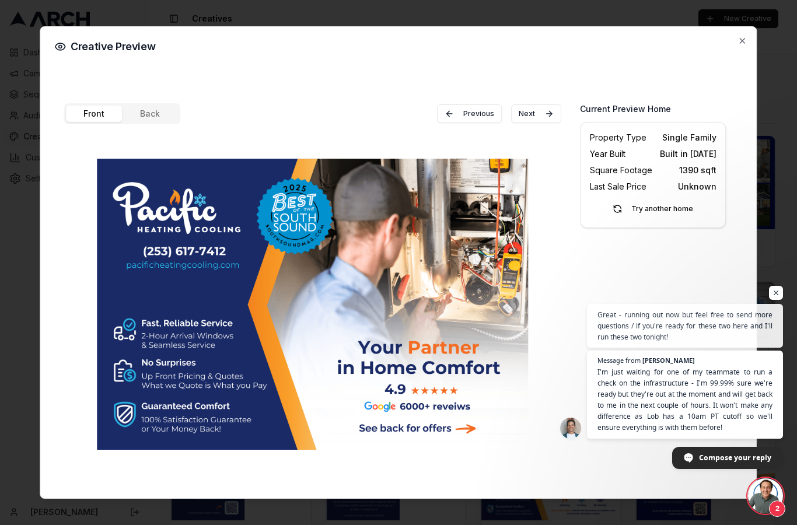
click at [773, 296] on div at bounding box center [398, 262] width 797 height 525
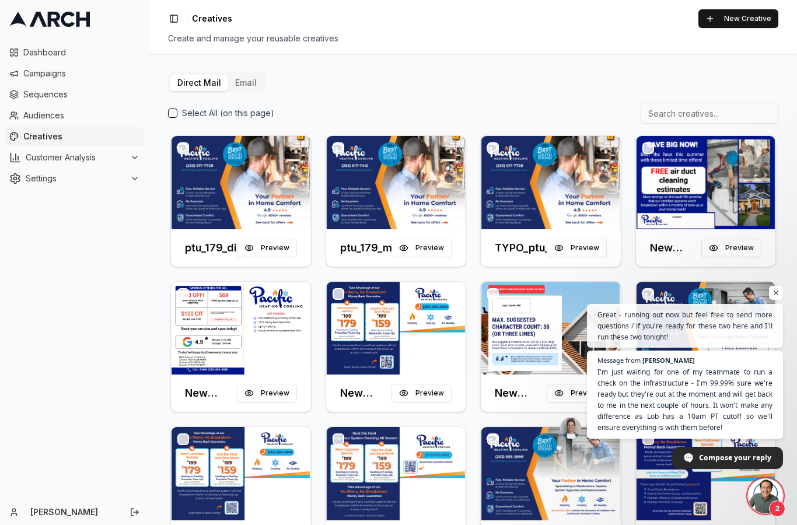
click at [774, 299] on span "Open chat" at bounding box center [776, 293] width 14 height 14
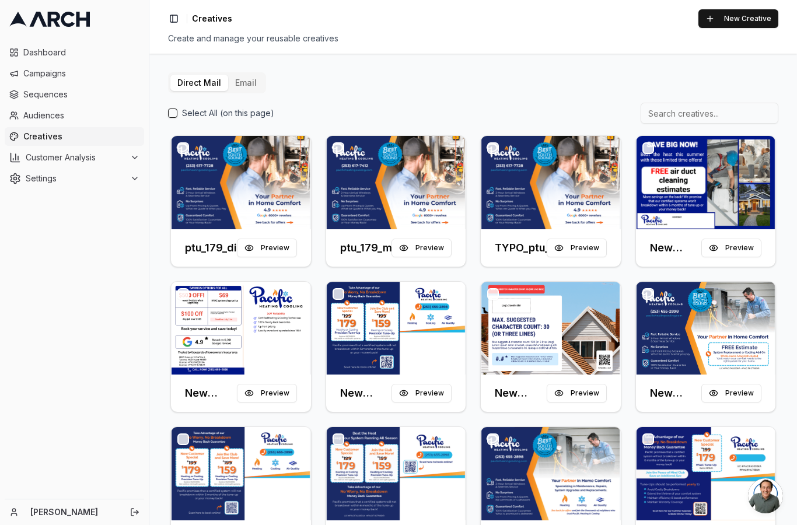
click at [436, 249] on button "Preview" at bounding box center [421, 248] width 60 height 19
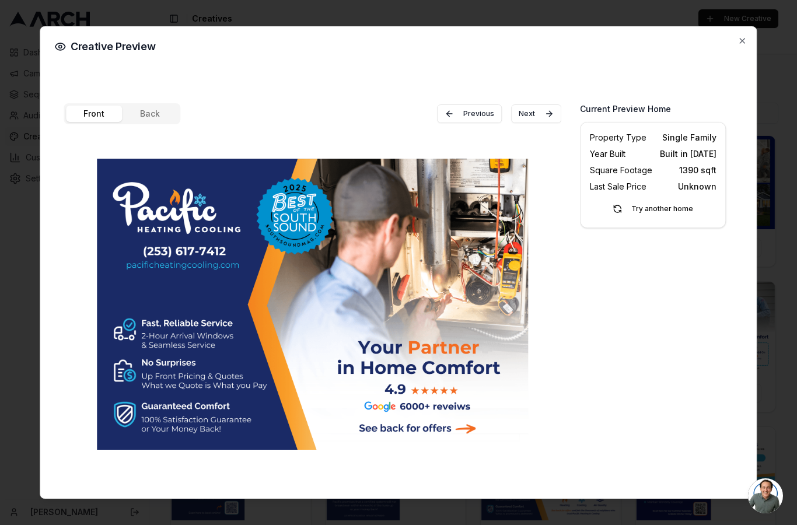
click at [157, 121] on div "Front Back Previous Next" at bounding box center [313, 289] width 498 height 372
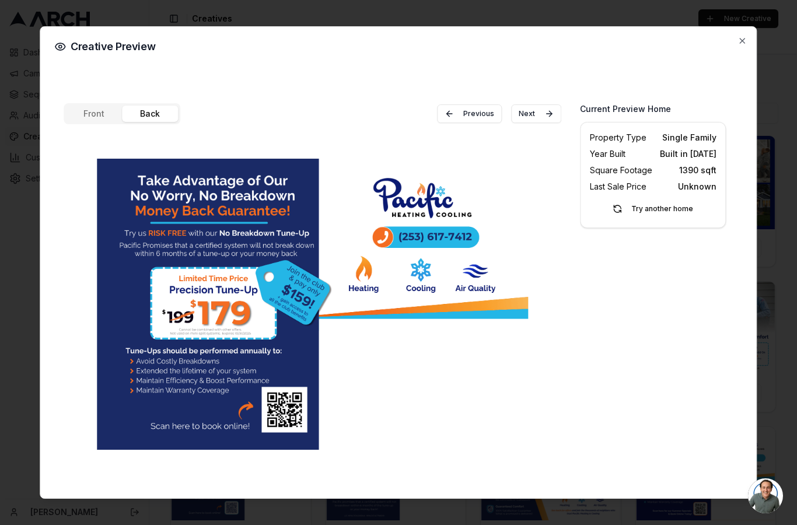
click at [743, 36] on icon "button" at bounding box center [742, 40] width 9 height 9
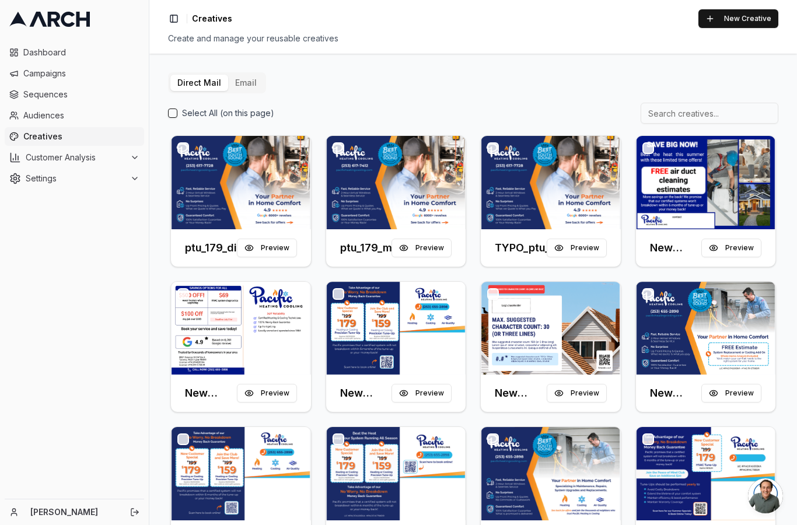
click at [264, 248] on button "Preview" at bounding box center [267, 248] width 60 height 19
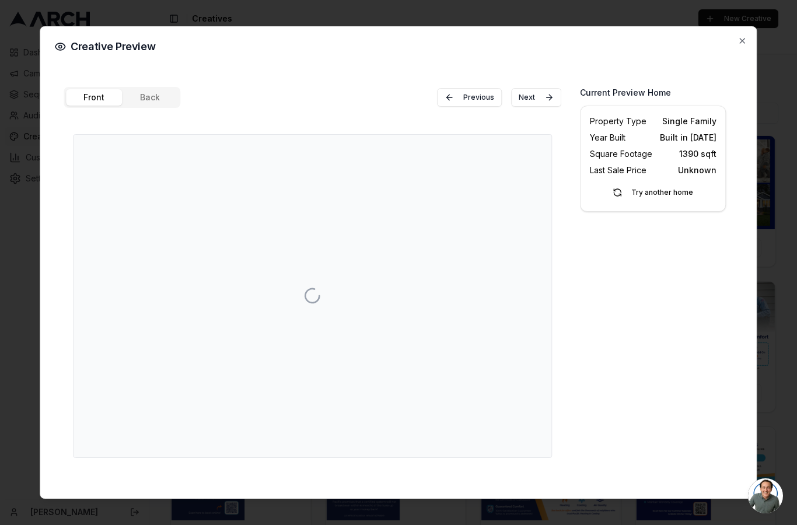
click at [160, 93] on button "Back" at bounding box center [150, 97] width 56 height 16
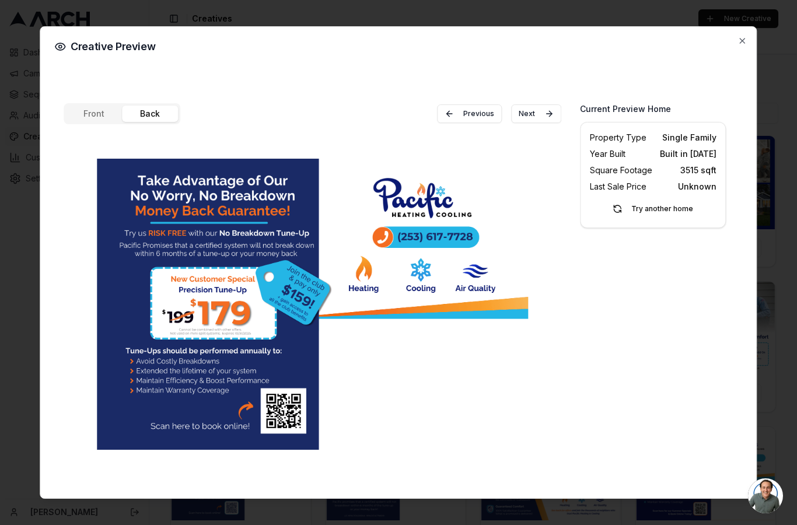
click at [742, 36] on icon "button" at bounding box center [742, 40] width 9 height 9
